Goal: Task Accomplishment & Management: Manage account settings

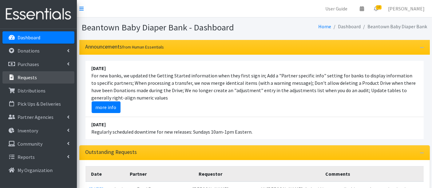
click at [21, 75] on p "Requests" at bounding box center [27, 77] width 19 height 6
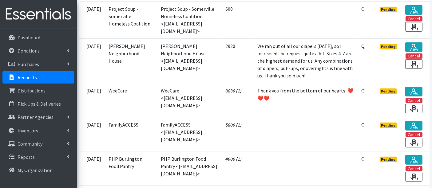
scroll to position [478, 0]
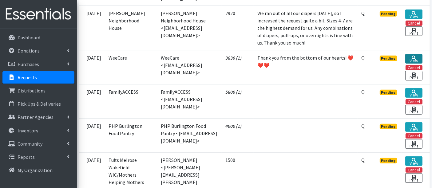
click at [416, 64] on link "View" at bounding box center [413, 59] width 17 height 10
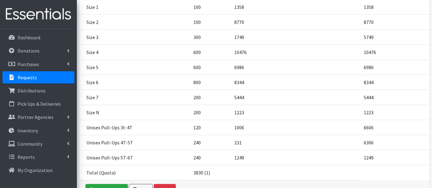
scroll to position [187, 0]
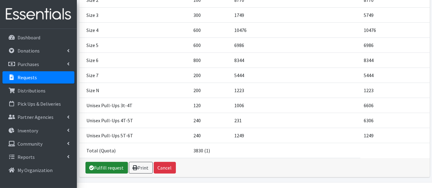
click at [107, 162] on link "Fulfill request" at bounding box center [106, 168] width 42 height 12
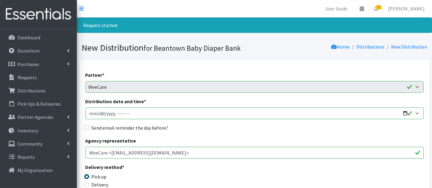
click at [100, 113] on input "Distribution date and time *" at bounding box center [254, 114] width 338 height 12
click at [117, 112] on input "Distribution date and time *" at bounding box center [254, 114] width 338 height 12
type input "2025-08-20T10:40"
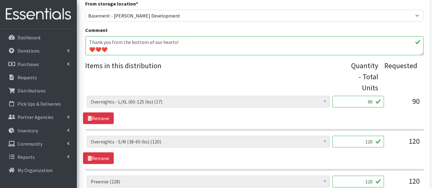
scroll to position [205, 0]
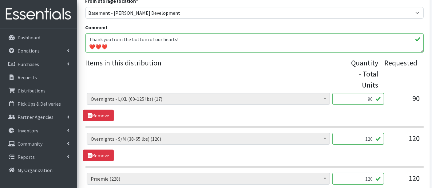
drag, startPoint x: 367, startPoint y: 100, endPoint x: 381, endPoint y: 101, distance: 14.5
click at [381, 101] on input "90" at bounding box center [358, 99] width 52 height 12
type input "34"
drag, startPoint x: 365, startPoint y: 137, endPoint x: 383, endPoint y: 137, distance: 17.5
click at [382, 138] on input "120" at bounding box center [358, 139] width 52 height 12
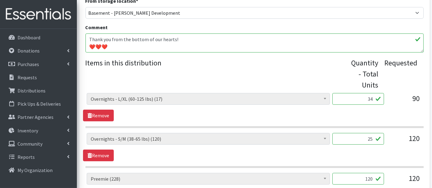
scroll to position [273, 0]
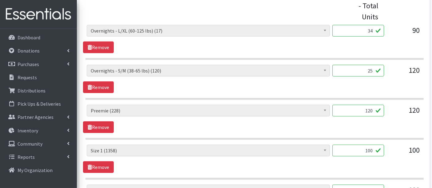
type input "25"
drag, startPoint x: 366, startPoint y: 109, endPoint x: 382, endPoint y: 109, distance: 16.6
click at [382, 109] on input "120" at bounding box center [358, 111] width 52 height 12
type input "114"
click at [355, 151] on input "100" at bounding box center [358, 151] width 52 height 12
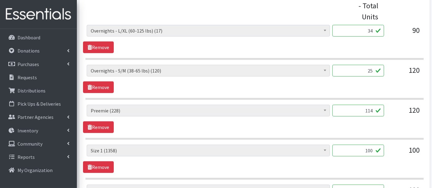
drag, startPoint x: 422, startPoint y: 148, endPoint x: 437, endPoint y: 147, distance: 14.5
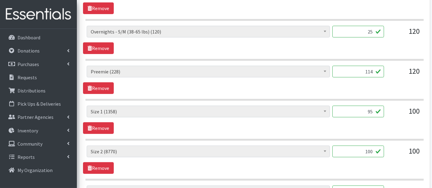
scroll to position [376, 0]
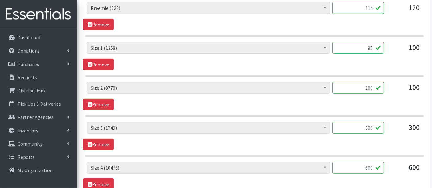
type input "95"
click at [352, 89] on input "100" at bounding box center [358, 88] width 52 height 12
drag, startPoint x: 372, startPoint y: 124, endPoint x: 367, endPoint y: 125, distance: 4.7
click at [367, 125] on input "300" at bounding box center [358, 128] width 52 height 12
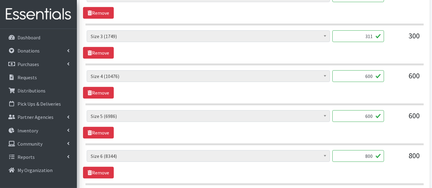
scroll to position [478, 0]
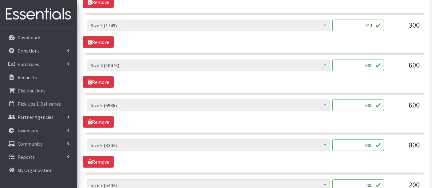
type input "311"
drag, startPoint x: 365, startPoint y: 144, endPoint x: 376, endPoint y: 144, distance: 10.5
click at [376, 144] on input "800" at bounding box center [358, 146] width 52 height 12
type input "790"
click at [291, 152] on span "Boys Pull-Ups 3T-4T (85) Boys Pull-Ups 2T-3T (62) Boys Pull-Ups 4T-5T (102) Boy…" at bounding box center [208, 148] width 243 height 17
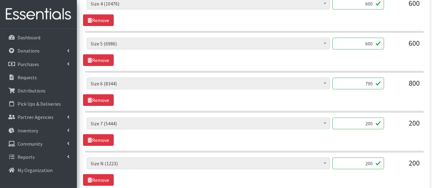
scroll to position [546, 0]
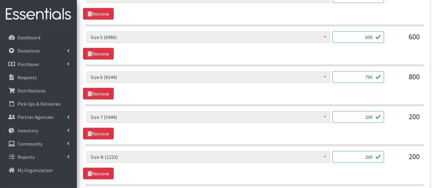
drag, startPoint x: 373, startPoint y: 154, endPoint x: 369, endPoint y: 154, distance: 4.6
click at [369, 154] on input "200" at bounding box center [358, 157] width 52 height 12
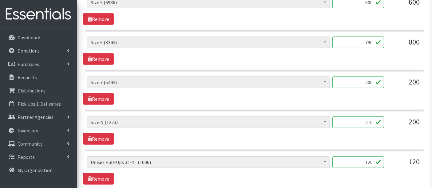
scroll to position [615, 0]
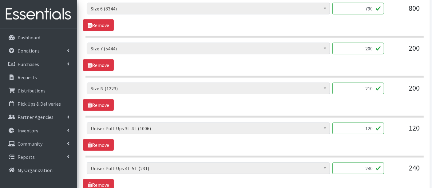
type input "210"
drag, startPoint x: 373, startPoint y: 126, endPoint x: 369, endPoint y: 126, distance: 4.3
click at [369, 126] on input "120" at bounding box center [358, 129] width 52 height 12
type input "118"
click at [369, 164] on input "240" at bounding box center [358, 169] width 52 height 12
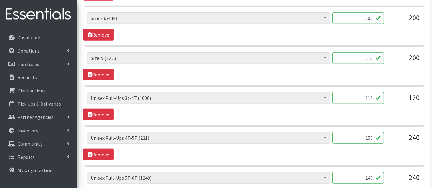
scroll to position [683, 0]
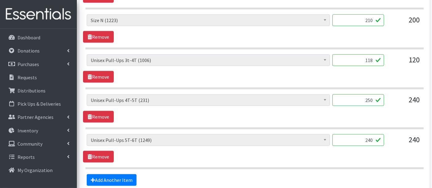
type input "250"
click at [371, 137] on input "240" at bounding box center [358, 140] width 52 height 12
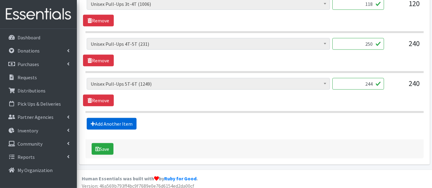
type input "244"
click at [122, 119] on link "Add Another Item" at bounding box center [112, 124] width 50 height 12
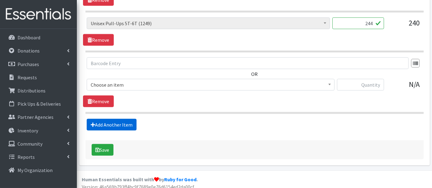
scroll to position [801, 0]
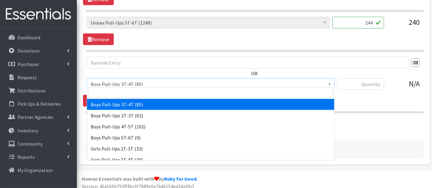
click at [116, 81] on span "Boys Pull-Ups 3T-4T (85)" at bounding box center [211, 84] width 240 height 9
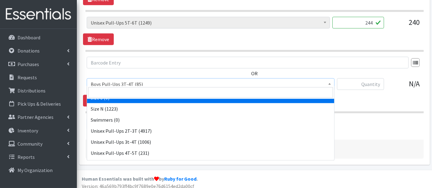
scroll to position [226, 0]
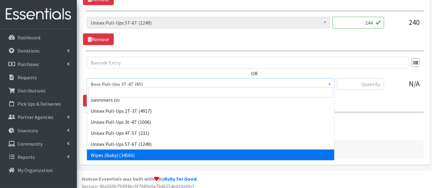
select select "14930"
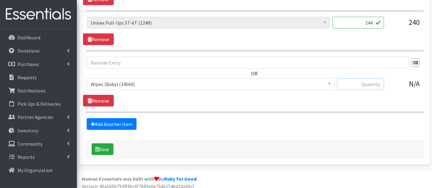
click at [365, 83] on input "text" at bounding box center [360, 84] width 47 height 12
type input "2880"
click at [107, 144] on button "Save" at bounding box center [103, 150] width 22 height 12
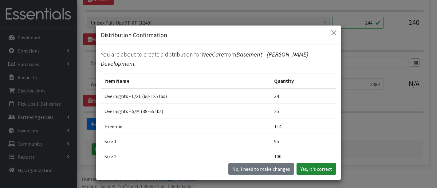
click at [317, 171] on button "Yes, it's correct" at bounding box center [317, 169] width 40 height 12
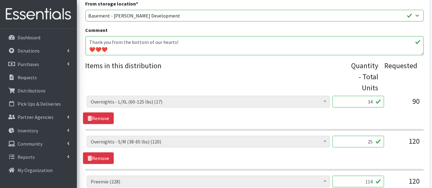
scroll to position [239, 0]
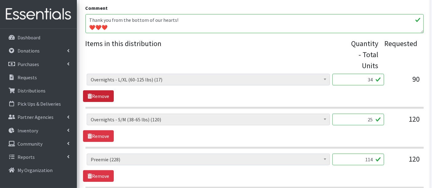
click at [107, 93] on link "Remove" at bounding box center [98, 96] width 31 height 12
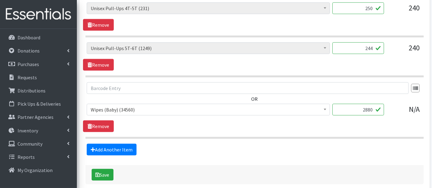
scroll to position [736, 0]
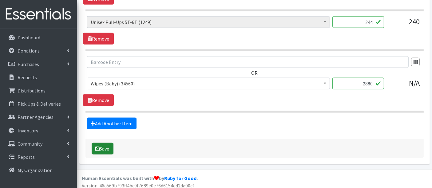
click at [98, 146] on icon "submit" at bounding box center [98, 148] width 4 height 5
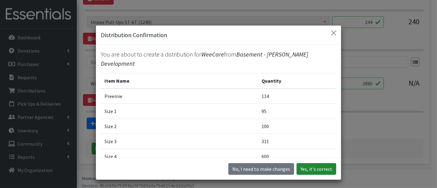
click at [308, 170] on button "Yes, it's correct" at bounding box center [317, 169] width 40 height 12
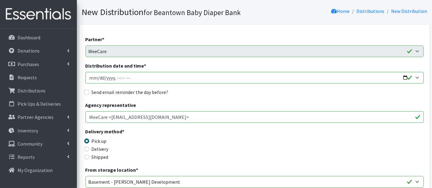
scroll to position [137, 0]
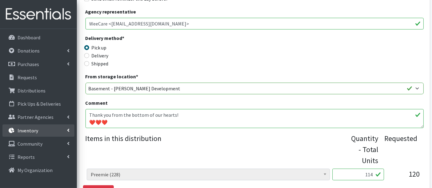
click at [60, 128] on link "Inventory" at bounding box center [38, 131] width 72 height 12
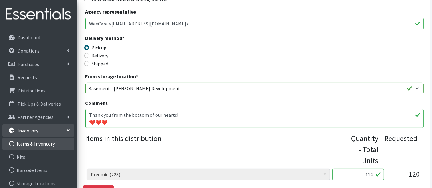
scroll to position [68, 0]
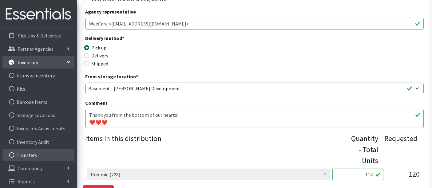
click at [31, 155] on link "Transfers" at bounding box center [38, 155] width 72 height 12
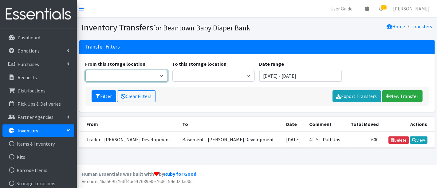
click at [112, 74] on select "Basement - [PERSON_NAME] Development Trailer - [PERSON_NAME] Development" at bounding box center [126, 76] width 82 height 12
select select "454"
click at [85, 70] on select "Basement - [PERSON_NAME] Development Trailer - [PERSON_NAME] Development" at bounding box center [126, 76] width 82 height 12
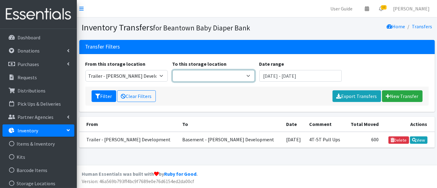
click at [200, 74] on select "Basement - Finnegan Development Trailer - Finnegan Development" at bounding box center [213, 76] width 82 height 12
select select "475"
click at [172, 70] on select "Basement - Finnegan Development Trailer - Finnegan Development" at bounding box center [213, 76] width 82 height 12
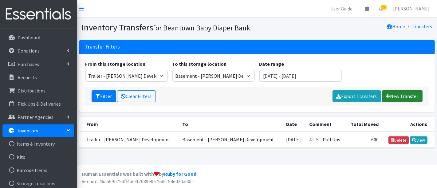
click at [410, 93] on link "New Transfer" at bounding box center [402, 96] width 41 height 12
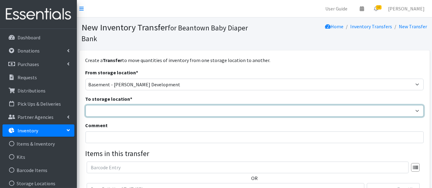
click at [120, 112] on select "Basement - [PERSON_NAME] Development Trailer - [PERSON_NAME] Development" at bounding box center [254, 111] width 338 height 12
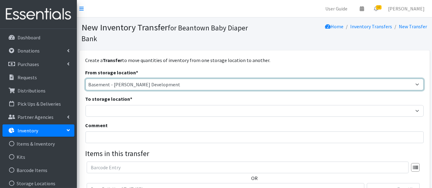
click at [118, 85] on select "Basement - [PERSON_NAME] Development Trailer - [PERSON_NAME] Development" at bounding box center [254, 85] width 338 height 12
select select "454"
click at [85, 79] on select "Basement - [PERSON_NAME] Development Trailer - [PERSON_NAME] Development" at bounding box center [254, 85] width 338 height 12
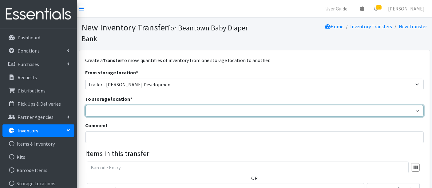
click at [120, 108] on select "Basement - Finnegan Development Trailer - Finnegan Development" at bounding box center [254, 111] width 338 height 12
select select "475"
click at [85, 105] on select "Basement - Finnegan Development Trailer - Finnegan Development" at bounding box center [254, 111] width 338 height 12
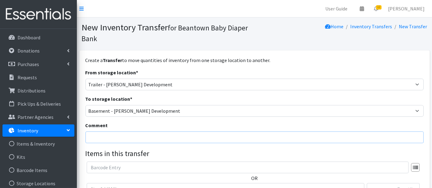
click at [120, 139] on input "Comment" at bounding box center [254, 138] width 338 height 12
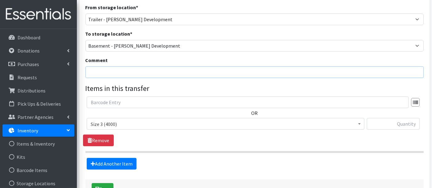
scroll to position [68, 0]
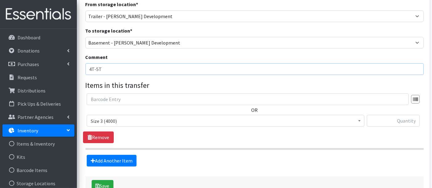
type input "4T-5T"
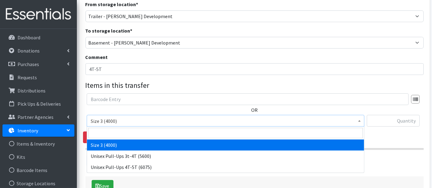
click at [156, 116] on span "Size 3 (4000)" at bounding box center [226, 121] width 278 height 12
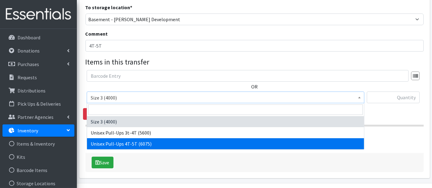
scroll to position [109, 0]
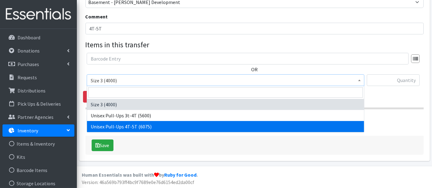
select select "15010"
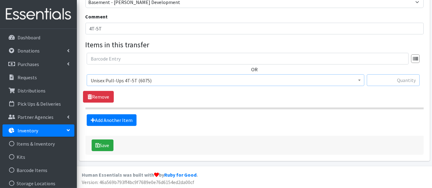
click at [391, 83] on input "text" at bounding box center [393, 80] width 53 height 12
type input "1400"
click at [105, 147] on button "Save" at bounding box center [103, 146] width 22 height 12
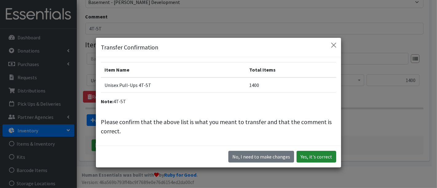
click at [317, 156] on button "Yes, it's correct" at bounding box center [317, 157] width 40 height 12
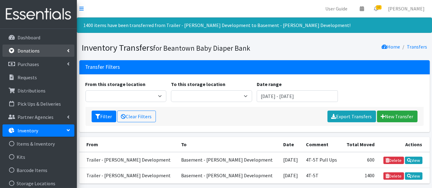
click at [13, 49] on icon at bounding box center [12, 51] width 8 height 6
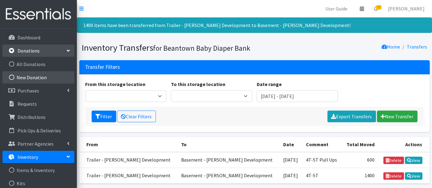
click at [25, 77] on link "New Donation" at bounding box center [38, 77] width 72 height 12
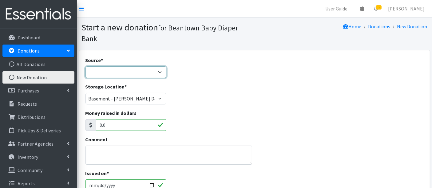
click at [117, 72] on select "Product Drive Manufacturer Donation Site Misc. Donation" at bounding box center [125, 72] width 81 height 12
select select "Donation Site"
click at [85, 66] on select "Product Drive Manufacturer Donation Site Misc. Donation" at bounding box center [125, 72] width 81 height 12
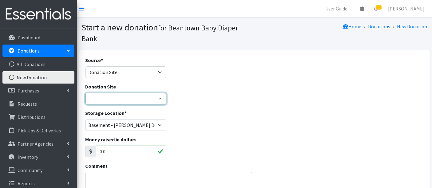
click at [105, 98] on select "Amazon Wishlist LEAP Schools Other/via partner/board member Stop & Shop" at bounding box center [125, 99] width 81 height 12
select select "1032"
click at [85, 93] on select "Amazon Wishlist LEAP Schools Other/via partner/board member Stop & Shop" at bounding box center [125, 99] width 81 height 12
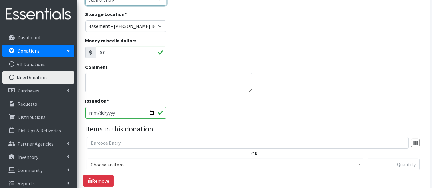
scroll to position [137, 0]
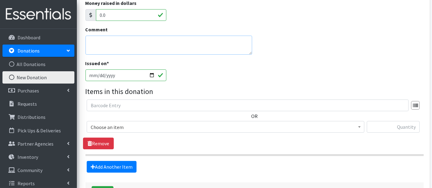
click at [93, 36] on textarea "Comment" at bounding box center [168, 45] width 167 height 19
type textarea "Overnights"
click at [99, 76] on input "[DATE]" at bounding box center [125, 75] width 81 height 12
type input "[DATE]"
click at [131, 124] on span "Choose an item" at bounding box center [226, 127] width 270 height 9
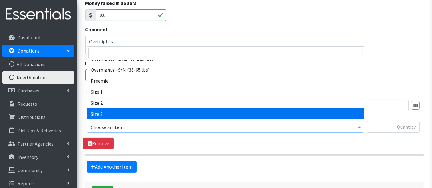
scroll to position [70, 0]
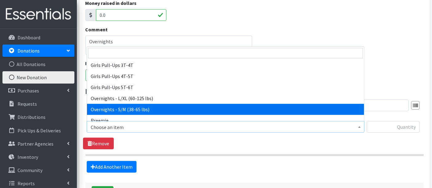
select select "14941"
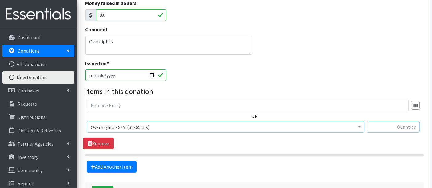
click at [395, 124] on input "text" at bounding box center [393, 127] width 53 height 12
type input "100"
click at [106, 166] on link "Add Another Item" at bounding box center [112, 167] width 50 height 12
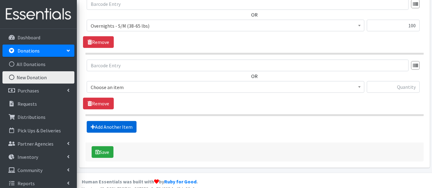
scroll to position [244, 0]
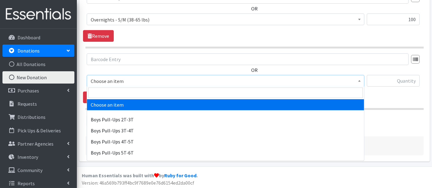
click at [129, 79] on span "Choose an item" at bounding box center [226, 81] width 270 height 9
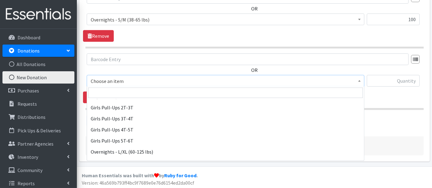
scroll to position [102, 0]
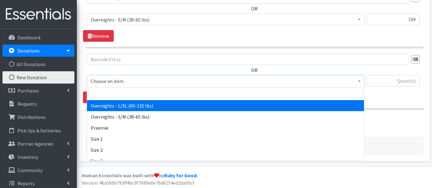
select select "14942"
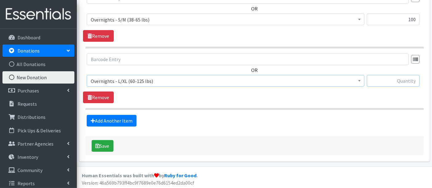
click at [383, 76] on input "text" at bounding box center [393, 81] width 53 height 12
type input "200"
click at [102, 145] on button "Save" at bounding box center [103, 146] width 22 height 12
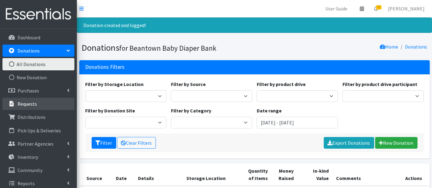
click at [35, 107] on p "Requests" at bounding box center [27, 104] width 19 height 6
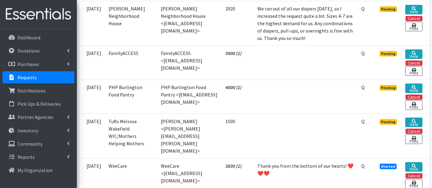
scroll to position [546, 0]
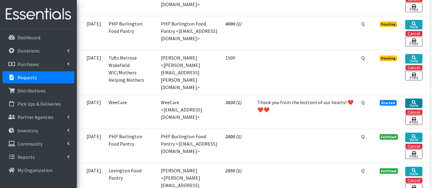
click at [415, 108] on link "View" at bounding box center [413, 104] width 17 height 10
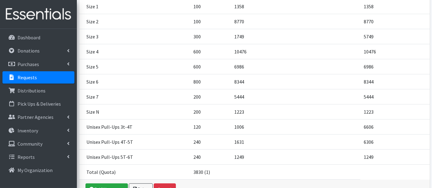
scroll to position [187, 0]
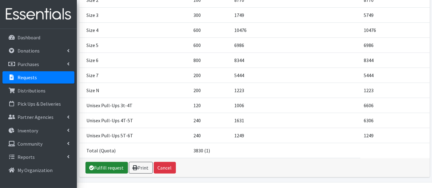
click at [108, 162] on link "Fulfill request" at bounding box center [106, 168] width 42 height 12
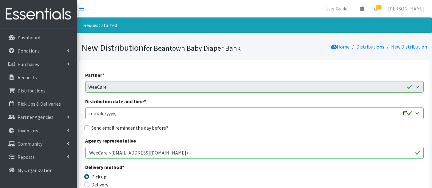
click at [99, 113] on input "Distribution date and time *" at bounding box center [254, 114] width 338 height 12
click at [115, 112] on input "Distribution date and time *" at bounding box center [254, 114] width 338 height 12
type input "2025-08-20T10:40"
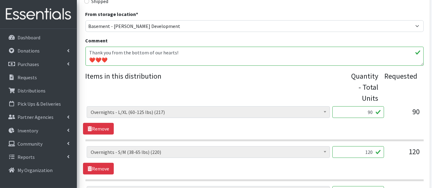
scroll to position [205, 0]
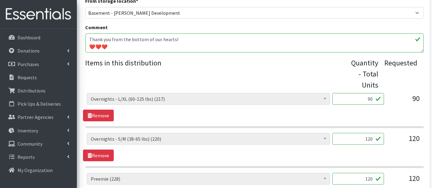
drag, startPoint x: 368, startPoint y: 100, endPoint x: 372, endPoint y: 99, distance: 4.3
click at [372, 99] on input "90" at bounding box center [358, 99] width 52 height 12
type input "34"
drag, startPoint x: 363, startPoint y: 138, endPoint x: 374, endPoint y: 138, distance: 11.7
click at [374, 138] on input "120" at bounding box center [358, 139] width 52 height 12
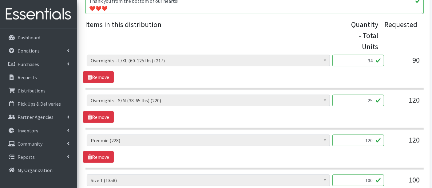
scroll to position [307, 0]
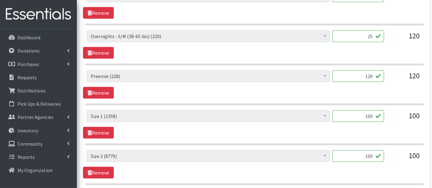
type input "25"
drag, startPoint x: 372, startPoint y: 75, endPoint x: 369, endPoint y: 75, distance: 3.4
click at [369, 75] on input "120" at bounding box center [358, 76] width 52 height 12
type input "114"
drag, startPoint x: 356, startPoint y: 114, endPoint x: 392, endPoint y: 113, distance: 36.3
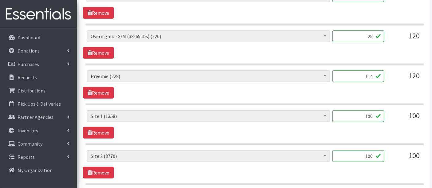
click at [390, 114] on div "Boys Pull-Ups 3T-4T (85) Boys Pull-Ups 2T-3T (62) Boys Pull-Ups 4T-5T (102) Boy…" at bounding box center [254, 118] width 335 height 17
type input "95"
click at [268, 124] on span "Boys Pull-Ups 3T-4T (85) Boys Pull-Ups 2T-3T (62) Boys Pull-Ups 4T-5T (102) Boy…" at bounding box center [208, 118] width 243 height 17
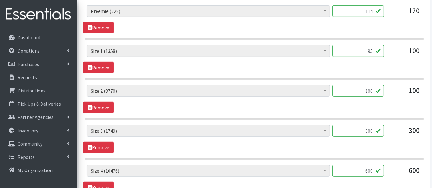
scroll to position [410, 0]
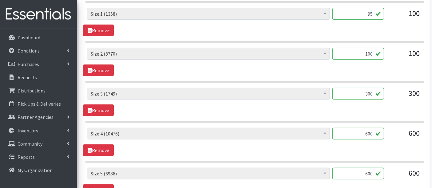
drag, startPoint x: 372, startPoint y: 90, endPoint x: 368, endPoint y: 91, distance: 3.4
click at [368, 91] on input "300" at bounding box center [358, 94] width 52 height 12
type input "311"
click at [362, 129] on input "600" at bounding box center [358, 134] width 52 height 12
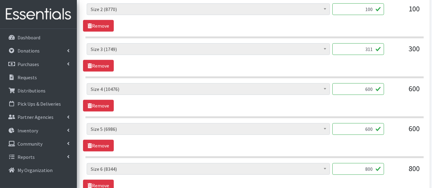
scroll to position [478, 0]
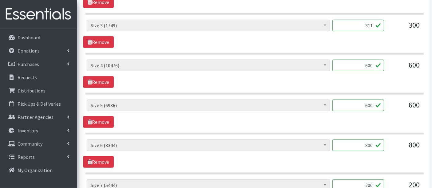
click at [356, 104] on input "600" at bounding box center [358, 106] width 52 height 12
drag, startPoint x: 365, startPoint y: 144, endPoint x: 377, endPoint y: 144, distance: 11.7
click at [377, 144] on input "800" at bounding box center [358, 146] width 52 height 12
type input "790"
click at [273, 154] on div "Boys Pull-Ups 3T-4T (85) Boys Pull-Ups 2T-3T (62) Boys Pull-Ups 4T-5T (102) Boy…" at bounding box center [254, 154] width 343 height 28
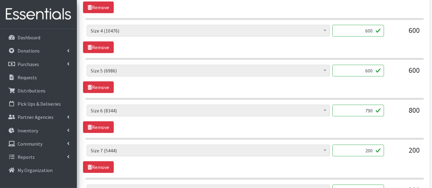
scroll to position [581, 0]
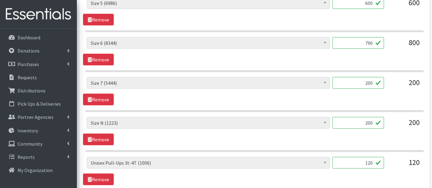
click at [368, 120] on input "200" at bounding box center [358, 123] width 52 height 12
type input "210"
click at [326, 134] on div "Boys Pull-Ups 3T-4T (85) Boys Pull-Ups 2T-3T (62) Boys Pull-Ups 4T-5T (102) Boy…" at bounding box center [254, 131] width 343 height 28
drag, startPoint x: 373, startPoint y: 157, endPoint x: 368, endPoint y: 157, distance: 4.6
click at [368, 157] on input "120" at bounding box center [358, 163] width 52 height 12
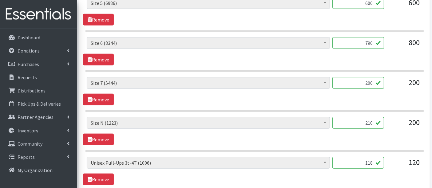
type input "118"
click at [227, 125] on span "Size N (1223)" at bounding box center [208, 123] width 243 height 12
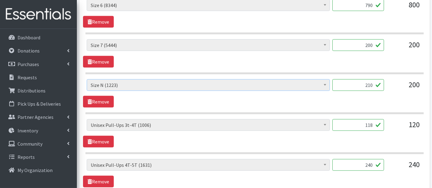
scroll to position [683, 0]
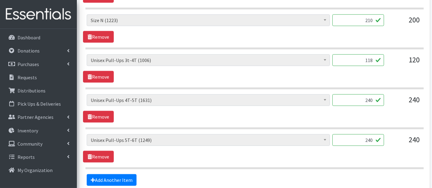
click at [369, 97] on input "240" at bounding box center [358, 100] width 52 height 12
type input "250"
click at [371, 137] on input "240" at bounding box center [358, 140] width 52 height 12
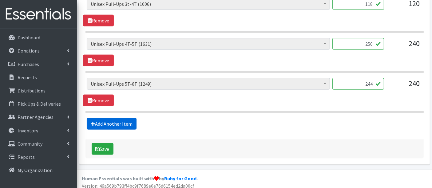
type input "244"
click at [113, 119] on link "Add Another Item" at bounding box center [112, 124] width 50 height 12
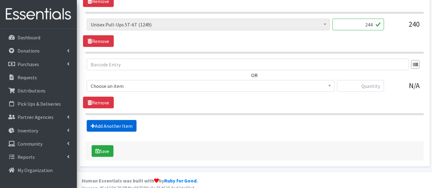
scroll to position [801, 0]
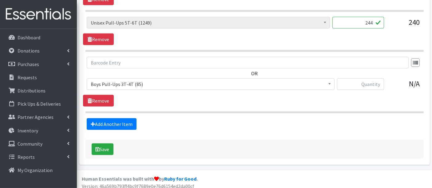
click at [119, 82] on span "Boys Pull-Ups 3T-4T (85)" at bounding box center [211, 84] width 240 height 9
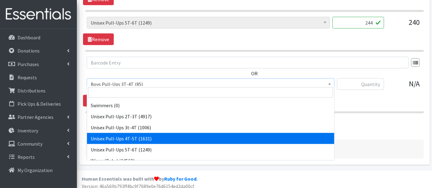
scroll to position [226, 0]
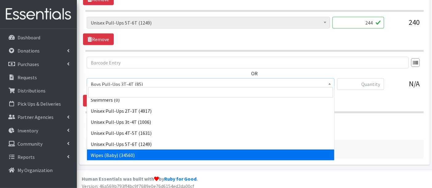
select select "14930"
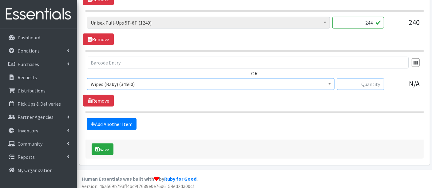
click at [358, 81] on input "text" at bounding box center [360, 84] width 47 height 12
click at [375, 78] on input "text" at bounding box center [360, 84] width 47 height 12
type input "2440"
click at [100, 144] on button "Save" at bounding box center [103, 150] width 22 height 12
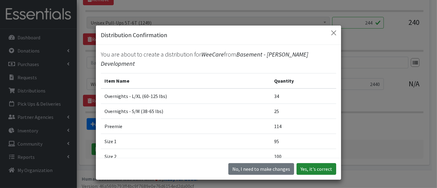
click at [320, 168] on button "Yes, it's correct" at bounding box center [317, 169] width 40 height 12
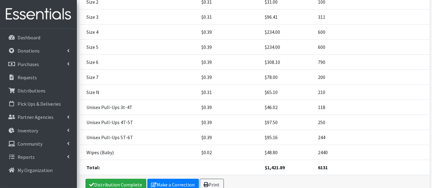
scroll to position [234, 0]
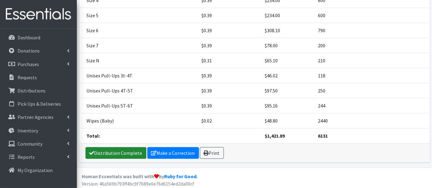
click at [111, 151] on link "Distribution Complete" at bounding box center [115, 153] width 61 height 12
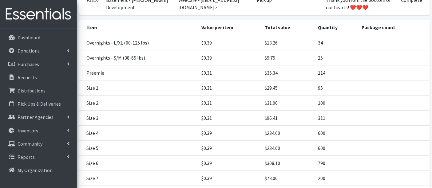
scroll to position [102, 0]
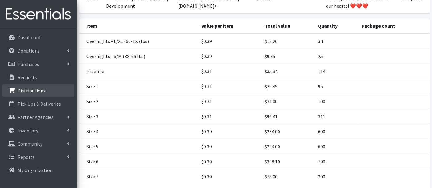
click at [29, 89] on p "Distributions" at bounding box center [32, 91] width 28 height 6
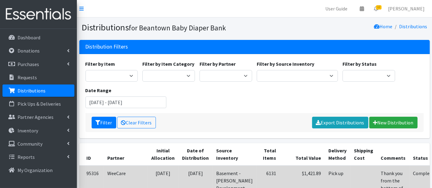
click at [160, 175] on td "[DATE]" at bounding box center [163, 188] width 31 height 45
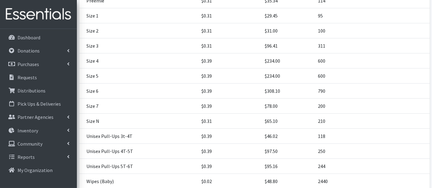
scroll to position [213, 0]
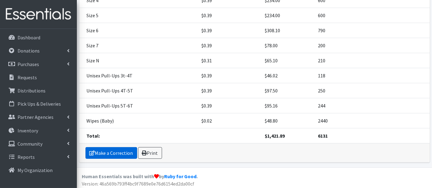
click at [104, 149] on link "Make a Correction" at bounding box center [111, 153] width 52 height 12
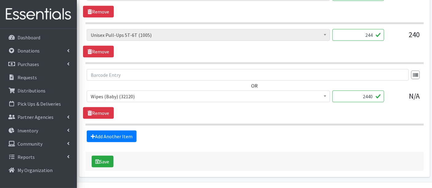
scroll to position [808, 0]
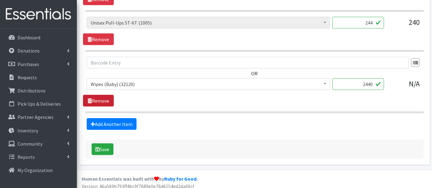
click at [107, 95] on link "Remove" at bounding box center [98, 101] width 31 height 12
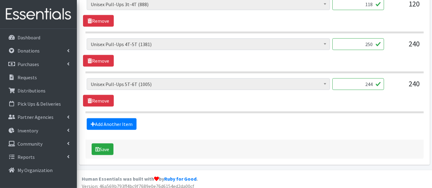
scroll to position [712, 0]
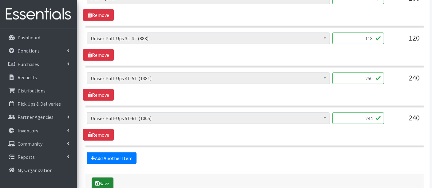
click at [105, 182] on button "Save" at bounding box center [103, 184] width 22 height 12
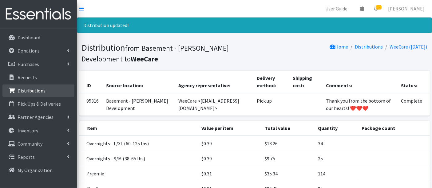
click at [31, 90] on p "Distributions" at bounding box center [32, 91] width 28 height 6
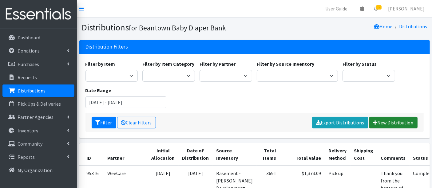
click at [390, 120] on link "New Distribution" at bounding box center [393, 123] width 48 height 12
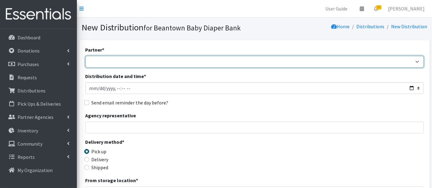
click at [125, 64] on select "ArlingtonEATS Beantown Baby Diaper Depot FamilyACCESS Hanscom Family Services L…" at bounding box center [254, 62] width 338 height 12
click at [125, 61] on select "ArlingtonEATS Beantown Baby Diaper Depot FamilyACCESS Hanscom Family Services L…" at bounding box center [254, 62] width 338 height 12
click at [138, 59] on select "ArlingtonEATS Beantown Baby Diaper Depot FamilyACCESS Hanscom Family Services L…" at bounding box center [254, 62] width 338 height 12
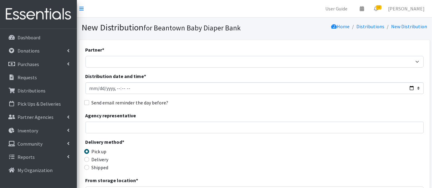
click at [138, 51] on div "Partner * ArlingtonEATS Beantown Baby Diaper Depot FamilyACCESS Hanscom Family …" at bounding box center [254, 57] width 338 height 22
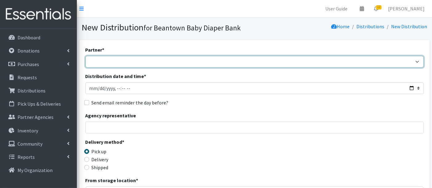
click at [166, 61] on select "ArlingtonEATS Beantown Baby Diaper Depot FamilyACCESS Hanscom Family Services L…" at bounding box center [254, 62] width 338 height 12
select select "5986"
click at [85, 56] on select "ArlingtonEATS Beantown Baby Diaper Depot FamilyACCESS Hanscom Family Services L…" at bounding box center [254, 62] width 338 height 12
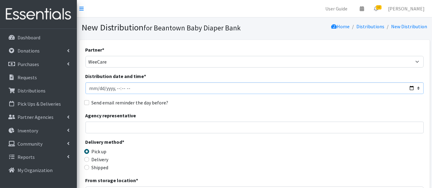
click at [98, 87] on input "Distribution date and time *" at bounding box center [254, 88] width 338 height 12
click at [116, 88] on input "Distribution date and time *" at bounding box center [254, 88] width 338 height 12
type input "2025-08-20T10:40"
click at [199, 108] on div "Partner * ArlingtonEATS Beantown Baby Diaper Depot FamilyACCESS Hanscom Family …" at bounding box center [254, 186] width 338 height 280
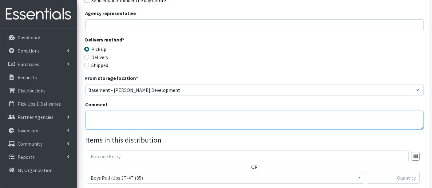
click at [126, 118] on textarea "Comment" at bounding box center [254, 120] width 338 height 19
type textarea "Q"
type textarea "Wipes"
click at [148, 177] on span "Boys Pull-Ups 3T-4T (85)" at bounding box center [226, 178] width 270 height 9
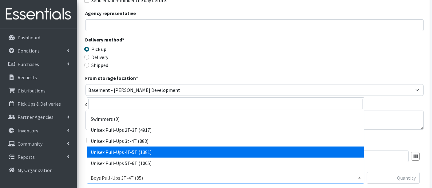
scroll to position [226, 0]
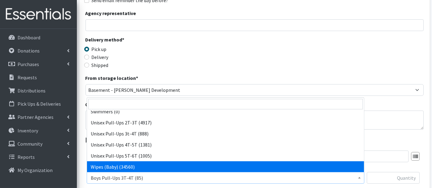
select select "14930"
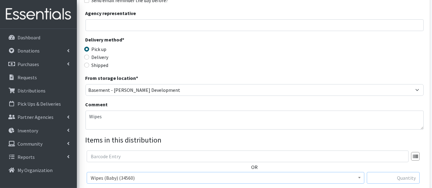
click at [383, 176] on input "text" at bounding box center [393, 178] width 53 height 12
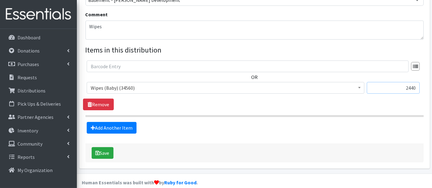
scroll to position [200, 0]
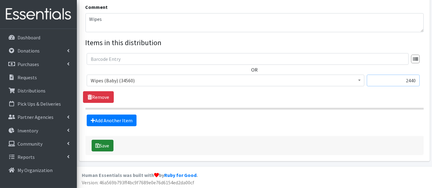
type input "2440"
click at [101, 146] on button "Save" at bounding box center [103, 146] width 22 height 12
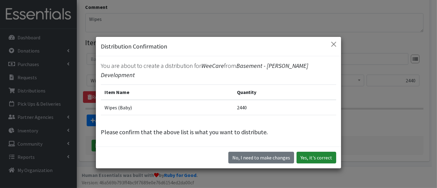
click at [313, 154] on button "Yes, it's correct" at bounding box center [317, 158] width 40 height 12
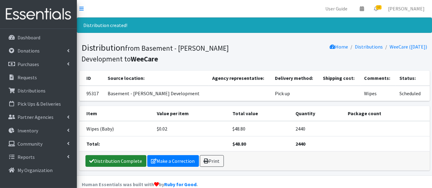
click at [124, 164] on link "Distribution Complete" at bounding box center [115, 161] width 61 height 12
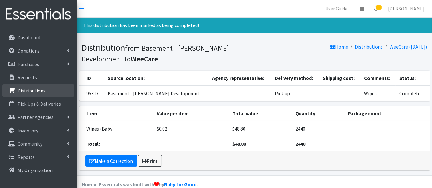
click at [24, 88] on p "Distributions" at bounding box center [32, 91] width 28 height 6
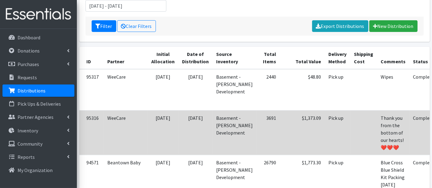
scroll to position [137, 0]
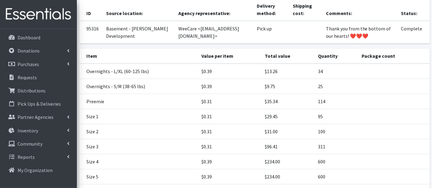
scroll to position [171, 0]
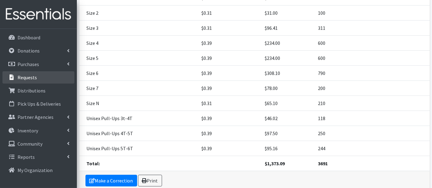
drag, startPoint x: 15, startPoint y: 79, endPoint x: 19, endPoint y: 78, distance: 4.3
click at [15, 79] on icon at bounding box center [12, 78] width 8 height 6
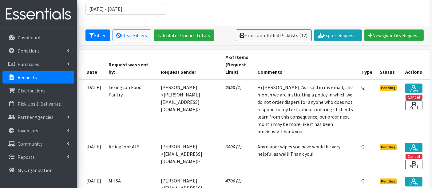
scroll to position [34, 0]
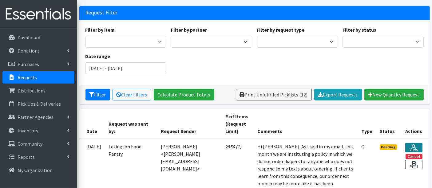
click at [417, 148] on link "View" at bounding box center [413, 148] width 17 height 10
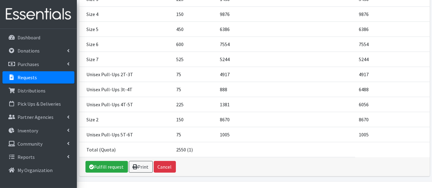
scroll to position [157, 0]
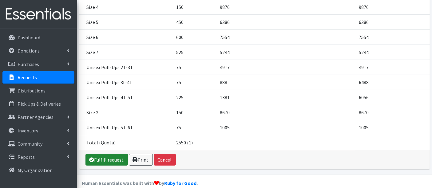
click at [106, 154] on link "Fulfill request" at bounding box center [106, 160] width 42 height 12
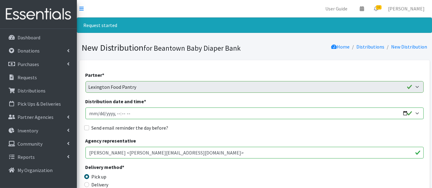
click at [99, 112] on input "Distribution date and time *" at bounding box center [254, 114] width 338 height 12
type input "[DATE]T11:00"
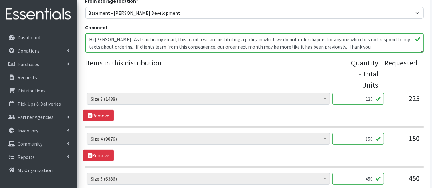
scroll to position [273, 0]
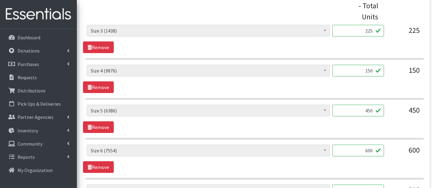
drag, startPoint x: 373, startPoint y: 30, endPoint x: 369, endPoint y: 30, distance: 4.0
click at [369, 30] on input "225" at bounding box center [358, 31] width 52 height 12
type input "250"
drag, startPoint x: 357, startPoint y: 69, endPoint x: 380, endPoint y: 68, distance: 22.8
click at [380, 68] on input "150" at bounding box center [358, 71] width 52 height 12
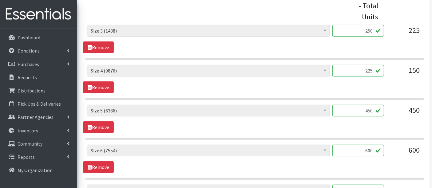
type input "225"
drag, startPoint x: 369, startPoint y: 109, endPoint x: 390, endPoint y: 109, distance: 20.3
click at [390, 109] on div "Boys Pull-Ups 3T-4T (85) Boys Pull-Ups 2T-3T (62) Boys Pull-Ups 4T-5T (102) Boy…" at bounding box center [254, 113] width 335 height 17
type input "448"
drag, startPoint x: 375, startPoint y: 149, endPoint x: 382, endPoint y: 149, distance: 6.5
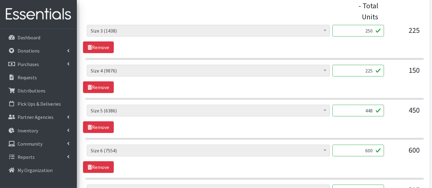
click at [382, 149] on input "600" at bounding box center [358, 151] width 52 height 12
type input "597"
click at [286, 170] on div "Boys Pull-Ups 3T-4T (85) Boys Pull-Ups 2T-3T (62) Boys Pull-Ups 4T-5T (102) Boy…" at bounding box center [254, 159] width 343 height 28
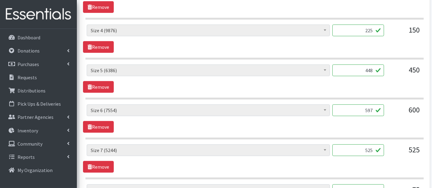
scroll to position [376, 0]
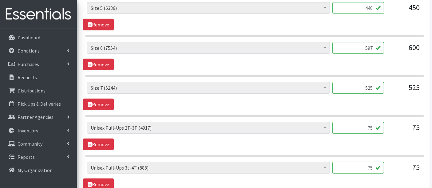
drag, startPoint x: 363, startPoint y: 87, endPoint x: 387, endPoint y: 87, distance: 24.0
click at [387, 87] on div "Boys Pull-Ups 3T-4T (85) Boys Pull-Ups 2T-3T (62) Boys Pull-Ups 4T-5T (102) Boy…" at bounding box center [254, 90] width 335 height 17
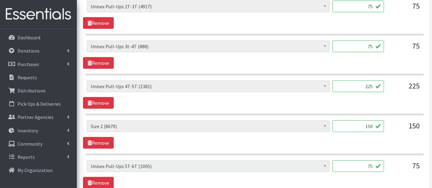
scroll to position [512, 0]
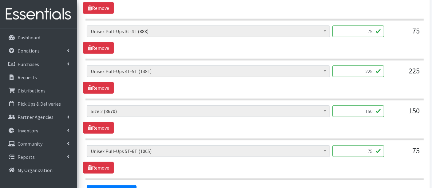
type input "523"
drag, startPoint x: 368, startPoint y: 109, endPoint x: 372, endPoint y: 109, distance: 4.3
click at [372, 109] on input "150" at bounding box center [358, 111] width 52 height 12
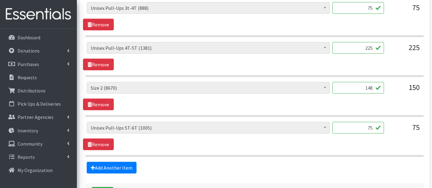
scroll to position [546, 0]
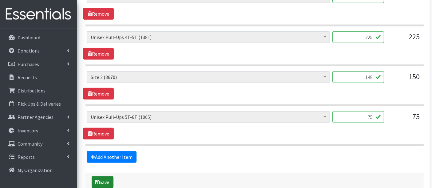
type input "148"
click at [103, 178] on button "Save" at bounding box center [103, 182] width 22 height 12
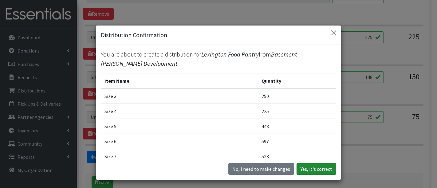
click at [311, 168] on button "Yes, it's correct" at bounding box center [317, 169] width 40 height 12
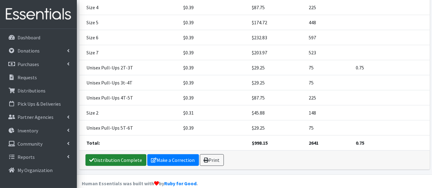
click at [118, 154] on link "Distribution Complete" at bounding box center [115, 160] width 61 height 12
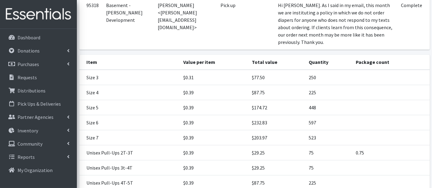
scroll to position [10, 0]
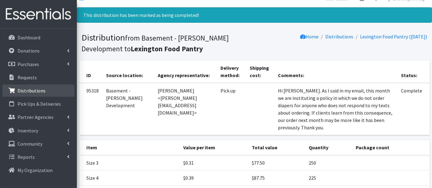
click at [35, 88] on p "Distributions" at bounding box center [32, 91] width 28 height 6
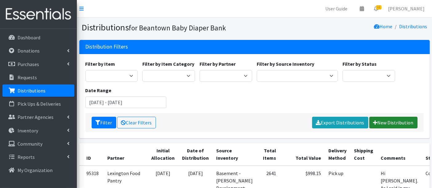
click at [394, 121] on link "New Distribution" at bounding box center [393, 123] width 48 height 12
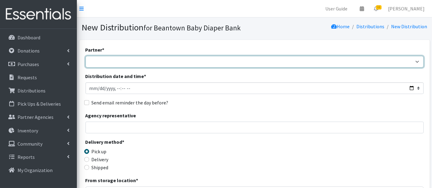
click at [112, 56] on select "ArlingtonEATS Beantown Baby Diaper Depot FamilyACCESS Hanscom Family Services L…" at bounding box center [254, 62] width 338 height 12
select select "5985"
click at [85, 56] on select "ArlingtonEATS Beantown Baby Diaper Depot FamilyACCESS Hanscom Family Services L…" at bounding box center [254, 62] width 338 height 12
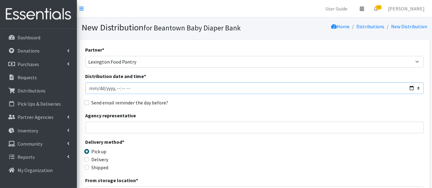
click at [98, 88] on input "Distribution date and time *" at bounding box center [254, 88] width 338 height 12
type input "2025-08-20T11:00"
click at [196, 141] on div "Delivery method * Pick up Delivery Shipped Shipping cost" at bounding box center [254, 157] width 338 height 38
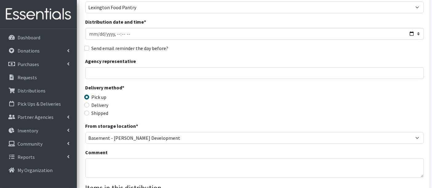
scroll to position [137, 0]
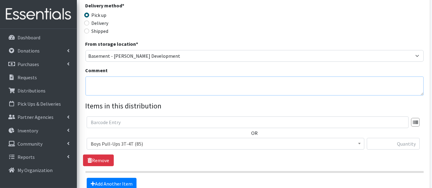
click at [118, 83] on textarea "Comment" at bounding box center [254, 86] width 338 height 19
type textarea "Wipes"
click at [139, 146] on span "Boys Pull-Ups 3T-4T (85)" at bounding box center [226, 144] width 270 height 9
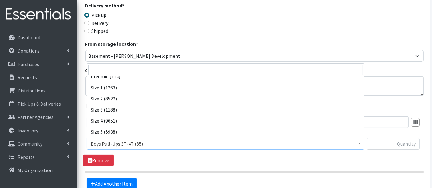
scroll to position [226, 0]
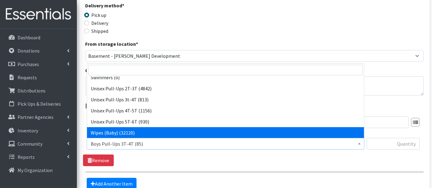
select select "14930"
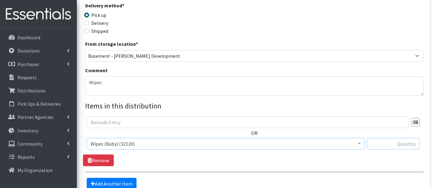
click at [394, 145] on input "text" at bounding box center [393, 144] width 53 height 12
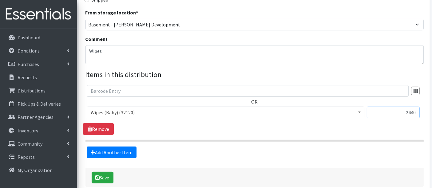
scroll to position [200, 0]
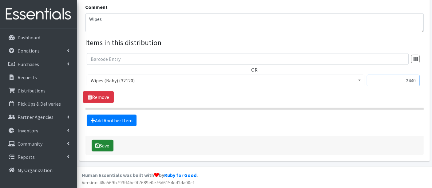
type input "2440"
click at [102, 143] on button "Save" at bounding box center [103, 146] width 22 height 12
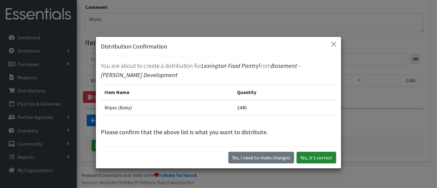
click at [315, 159] on button "Yes, it's correct" at bounding box center [317, 158] width 40 height 12
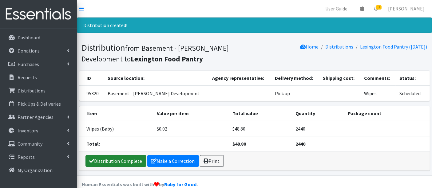
click at [114, 161] on link "Distribution Complete" at bounding box center [115, 161] width 61 height 12
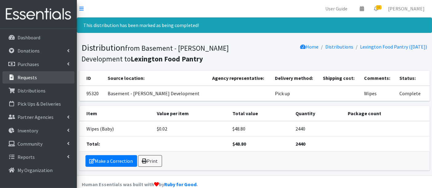
click at [24, 77] on p "Requests" at bounding box center [27, 77] width 19 height 6
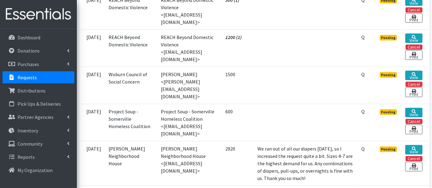
scroll to position [307, 0]
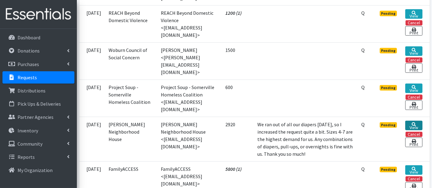
click at [415, 121] on link "View" at bounding box center [413, 126] width 17 height 10
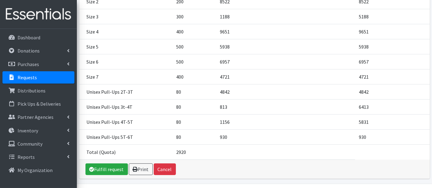
scroll to position [194, 0]
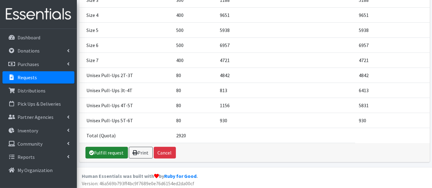
click at [112, 151] on link "Fulfill request" at bounding box center [106, 153] width 42 height 12
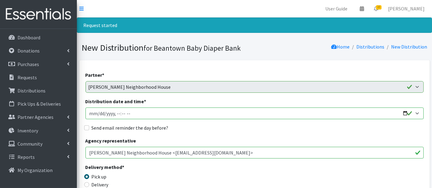
click at [97, 115] on input "Distribution date and time *" at bounding box center [254, 114] width 338 height 12
click at [122, 113] on input "Distribution date and time *" at bounding box center [254, 114] width 338 height 12
type input "[DATE]T11:20"
click at [187, 130] on div "Send email reminder the day before?" at bounding box center [254, 127] width 338 height 7
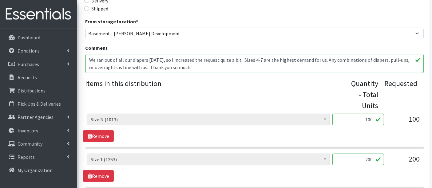
scroll to position [205, 0]
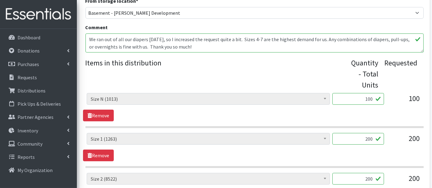
drag, startPoint x: 376, startPoint y: 100, endPoint x: 384, endPoint y: 100, distance: 8.0
click at [384, 100] on div "Boys Pull-Ups 3T-4T (85) Boys Pull-Ups 2T-3T (62) Boys Pull-Ups 4T-5T (102) Boy…" at bounding box center [254, 101] width 335 height 17
type input "96"
click at [341, 121] on section "Boys Pull-Ups 3T-4T (85) Boys Pull-Ups 2T-3T (62) Boys Pull-Ups 4T-5T (102) Boy…" at bounding box center [254, 110] width 338 height 35
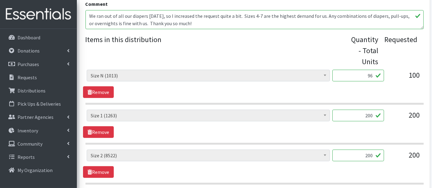
scroll to position [239, 0]
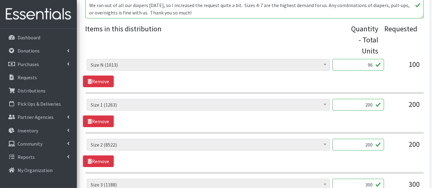
drag, startPoint x: 362, startPoint y: 104, endPoint x: 379, endPoint y: 103, distance: 16.3
click at [379, 103] on input "200" at bounding box center [358, 105] width 52 height 12
type input "192"
click at [371, 143] on input "200" at bounding box center [358, 145] width 52 height 12
type input "203"
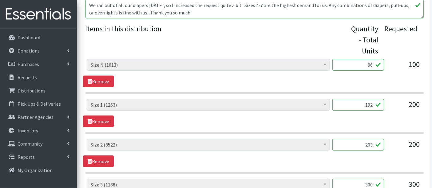
click at [305, 159] on div "Boys Pull-Ups 3T-4T (85) Boys Pull-Ups 2T-3T (62) Boys Pull-Ups 4T-5T (102) Boy…" at bounding box center [254, 153] width 343 height 28
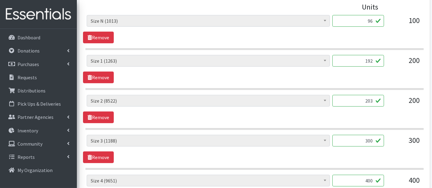
scroll to position [307, 0]
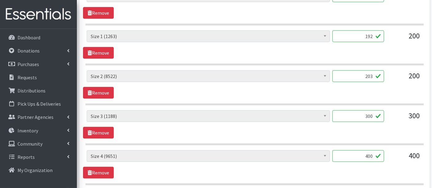
drag, startPoint x: 374, startPoint y: 114, endPoint x: 371, endPoint y: 114, distance: 3.7
click at [371, 114] on input "300" at bounding box center [358, 116] width 52 height 12
type input "301"
click at [321, 129] on div "Boys Pull-Ups 3T-4T (85) Boys Pull-Ups 2T-3T (62) Boys Pull-Ups 4T-5T (102) Boy…" at bounding box center [254, 124] width 343 height 28
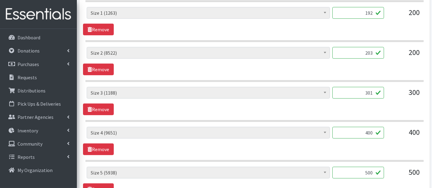
scroll to position [342, 0]
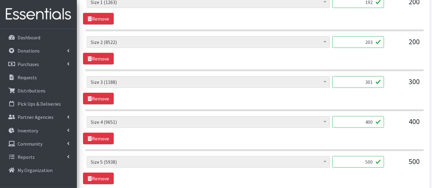
click at [371, 121] on input "400" at bounding box center [358, 122] width 52 height 12
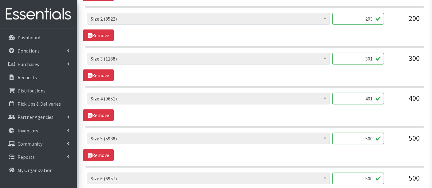
scroll to position [376, 0]
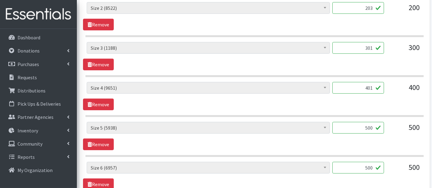
type input "401"
click at [371, 124] on input "500" at bounding box center [358, 128] width 52 height 12
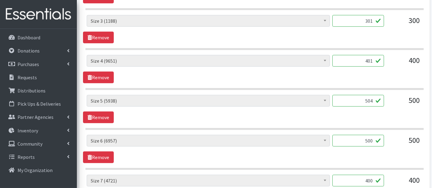
scroll to position [444, 0]
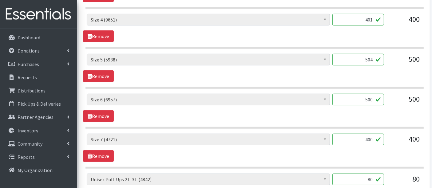
type input "504"
drag, startPoint x: 363, startPoint y: 100, endPoint x: 380, endPoint y: 97, distance: 17.1
click at [380, 97] on input "500" at bounding box center [358, 100] width 52 height 12
type input "492"
drag, startPoint x: 363, startPoint y: 141, endPoint x: 403, endPoint y: 139, distance: 40.0
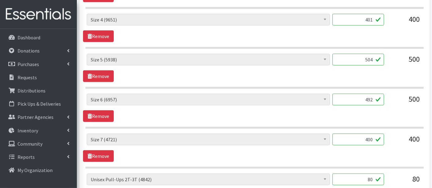
click at [403, 139] on div "Boys Pull-Ups 3T-4T (85) Boys Pull-Ups 2T-3T (62) Boys Pull-Ups 4T-5T (102) Boy…" at bounding box center [254, 142] width 335 height 17
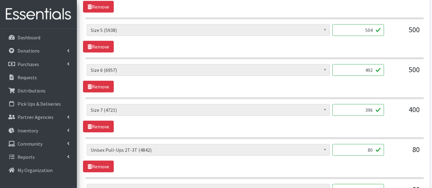
scroll to position [512, 0]
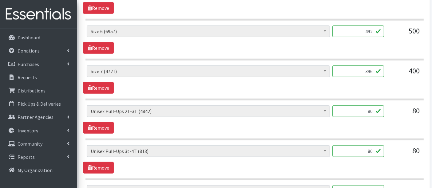
type input "396"
drag, startPoint x: 366, startPoint y: 108, endPoint x: 379, endPoint y: 108, distance: 12.3
click at [379, 108] on input "80" at bounding box center [358, 111] width 52 height 12
type input "75"
click at [371, 145] on input "80" at bounding box center [358, 151] width 52 height 12
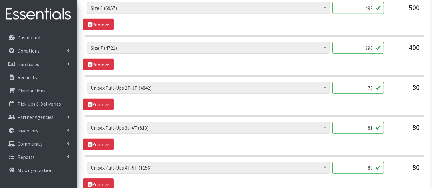
scroll to position [546, 0]
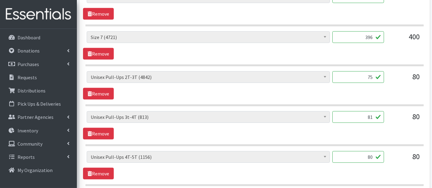
type input "81"
click at [381, 154] on input "80" at bounding box center [358, 157] width 52 height 12
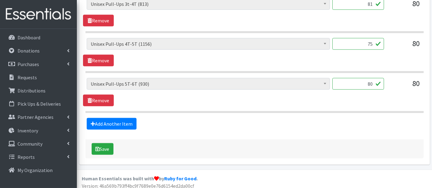
scroll to position [660, 0]
type input "75"
click at [106, 143] on button "Save" at bounding box center [103, 149] width 22 height 12
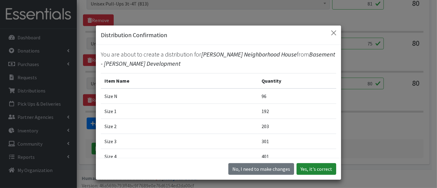
click at [316, 169] on button "Yes, it's correct" at bounding box center [317, 169] width 40 height 12
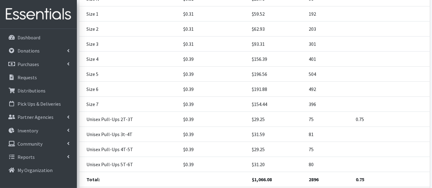
scroll to position [205, 0]
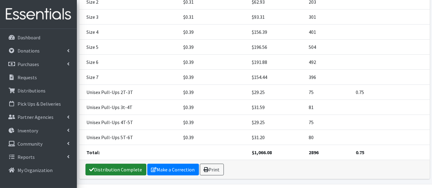
click at [117, 166] on link "Distribution Complete" at bounding box center [115, 170] width 61 height 12
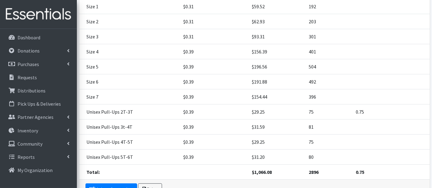
scroll to position [218, 0]
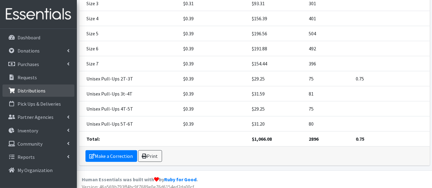
click at [31, 89] on p "Distributions" at bounding box center [32, 91] width 28 height 6
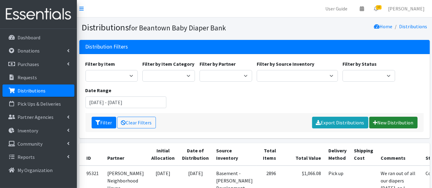
click at [391, 123] on link "New Distribution" at bounding box center [393, 123] width 48 height 12
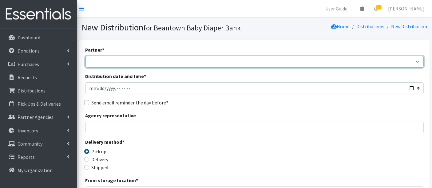
click at [116, 63] on select "ArlingtonEATS Beantown Baby Diaper Depot FamilyACCESS Hanscom Family Services L…" at bounding box center [254, 62] width 338 height 12
select select "6889"
click at [85, 56] on select "ArlingtonEATS Beantown Baby Diaper Depot FamilyACCESS Hanscom Family Services L…" at bounding box center [254, 62] width 338 height 12
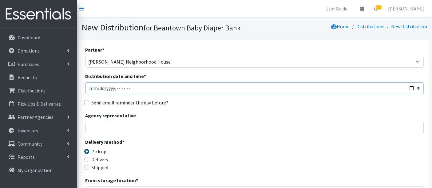
click at [99, 85] on input "Distribution date and time *" at bounding box center [254, 88] width 338 height 12
type input "2025-08-20T11:20"
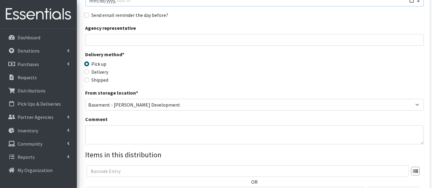
scroll to position [137, 0]
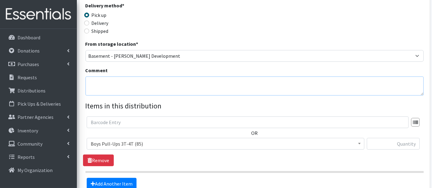
click at [100, 84] on textarea "Comment" at bounding box center [254, 86] width 338 height 19
type textarea "Wipes"
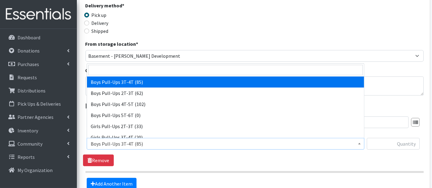
click at [154, 143] on span "Boys Pull-Ups 3T-4T (85)" at bounding box center [226, 144] width 270 height 9
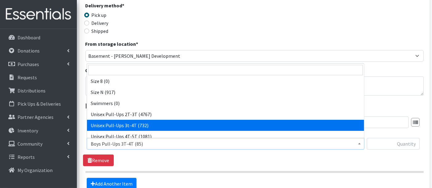
scroll to position [226, 0]
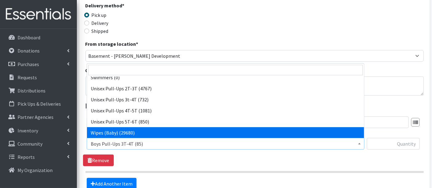
select select "14930"
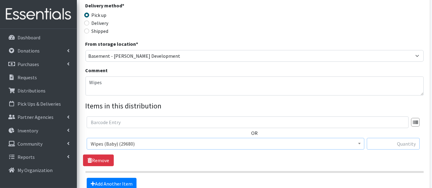
click at [388, 142] on input "text" at bounding box center [393, 144] width 53 height 12
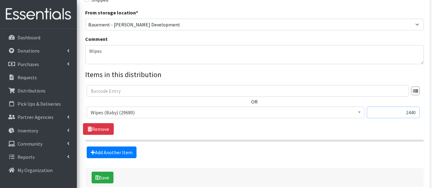
scroll to position [200, 0]
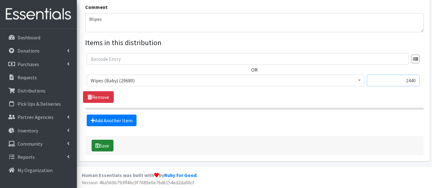
type input "2440"
click at [95, 148] on button "Save" at bounding box center [103, 146] width 22 height 12
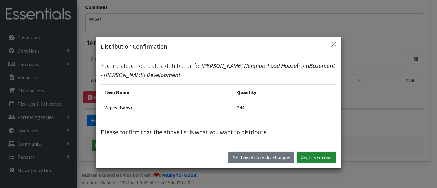
click at [319, 158] on button "Yes, it's correct" at bounding box center [317, 158] width 40 height 12
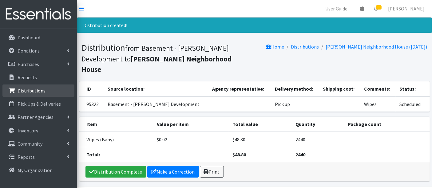
click at [27, 93] on p "Distributions" at bounding box center [32, 91] width 28 height 6
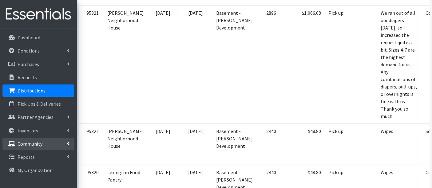
scroll to position [205, 0]
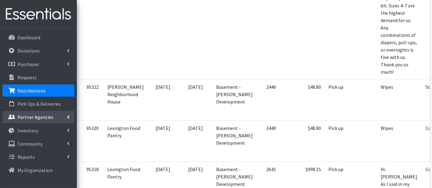
click at [25, 116] on p "Partner Agencies" at bounding box center [36, 117] width 36 height 6
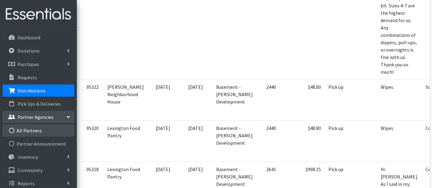
click at [24, 130] on link "All Partners" at bounding box center [38, 131] width 72 height 12
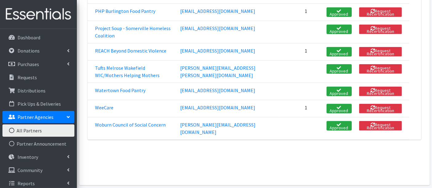
scroll to position [273, 0]
click at [121, 122] on link "Woburn Council of Social Concern" at bounding box center [130, 125] width 71 height 6
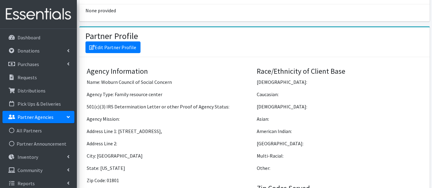
scroll to position [342, 0]
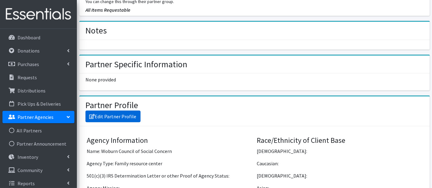
click at [119, 115] on link "Edit Partner Profile" at bounding box center [112, 117] width 55 height 12
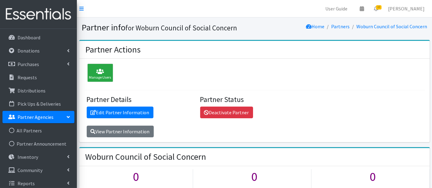
scroll to position [0, 0]
click at [124, 113] on link "Edit Partner Information" at bounding box center [120, 113] width 67 height 12
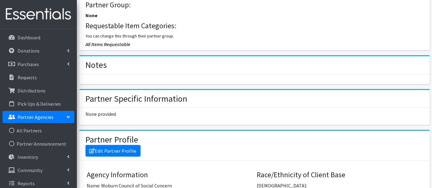
scroll to position [307, 0]
click at [108, 148] on link "Edit Partner Profile" at bounding box center [112, 151] width 55 height 12
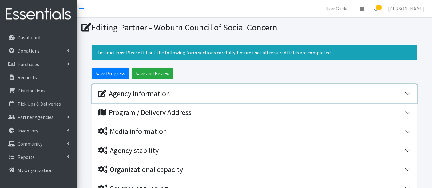
click at [152, 93] on div "Agency Information" at bounding box center [134, 93] width 72 height 9
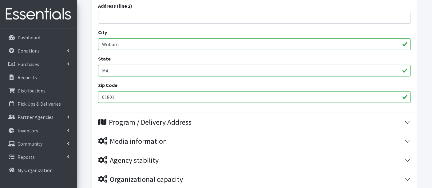
scroll to position [307, 0]
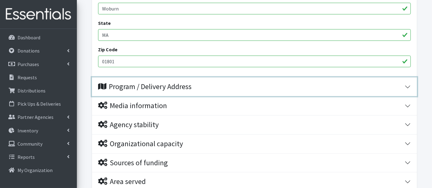
click at [185, 88] on div "Program / Delivery Address" at bounding box center [144, 86] width 93 height 9
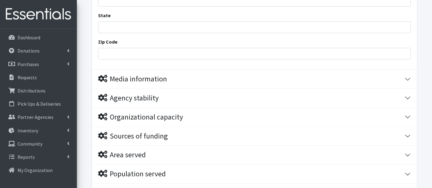
scroll to position [512, 0]
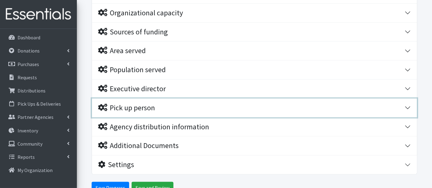
click at [122, 104] on div "Pick up person" at bounding box center [126, 108] width 57 height 9
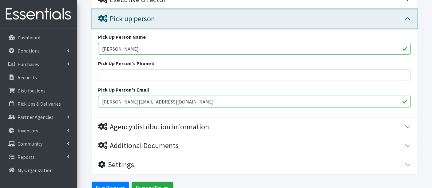
scroll to position [670, 0]
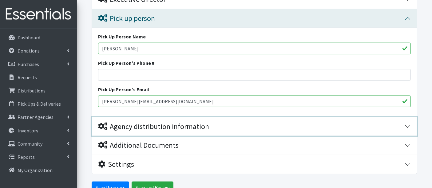
click at [189, 126] on div "Agency distribution information" at bounding box center [153, 126] width 111 height 9
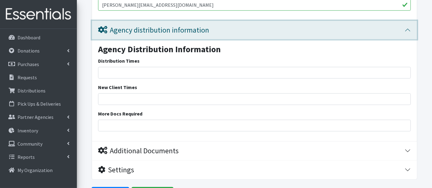
scroll to position [772, 0]
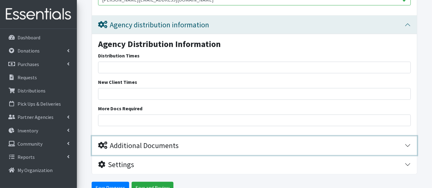
click at [194, 143] on div "Additional Documents" at bounding box center [251, 145] width 307 height 9
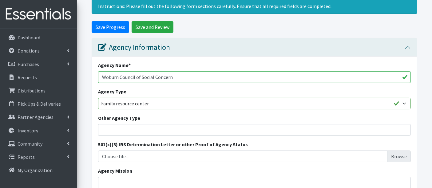
scroll to position [0, 0]
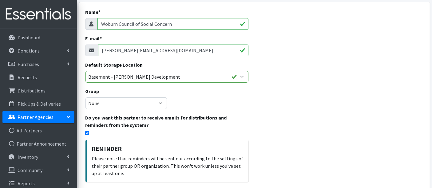
scroll to position [24, 0]
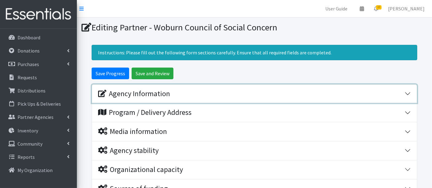
click at [142, 94] on div "Agency Information" at bounding box center [134, 93] width 72 height 9
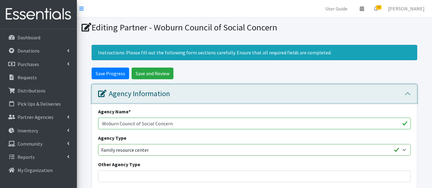
click at [142, 94] on div "Agency Information" at bounding box center [134, 93] width 72 height 9
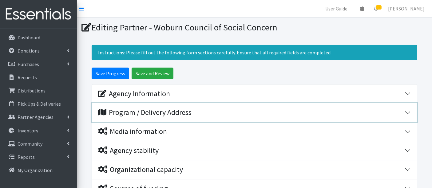
click at [144, 113] on div "Program / Delivery Address" at bounding box center [144, 112] width 93 height 9
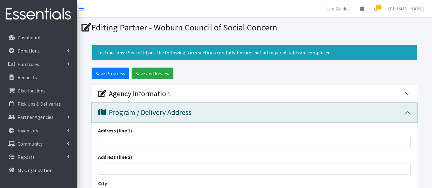
click at [147, 111] on div "Program / Delivery Address" at bounding box center [144, 112] width 93 height 9
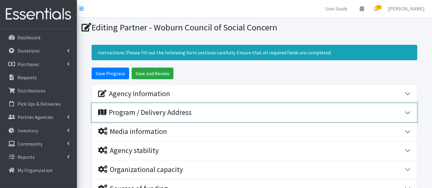
click at [147, 111] on div "Program / Delivery Address" at bounding box center [144, 112] width 93 height 9
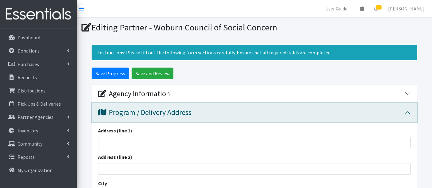
click at [147, 112] on div "Program / Delivery Address" at bounding box center [144, 112] width 93 height 9
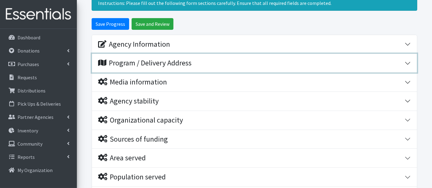
scroll to position [102, 0]
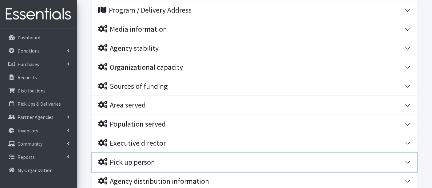
click at [128, 164] on div "Pick up person" at bounding box center [126, 162] width 57 height 9
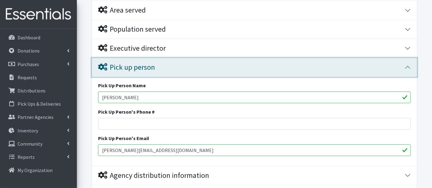
scroll to position [205, 0]
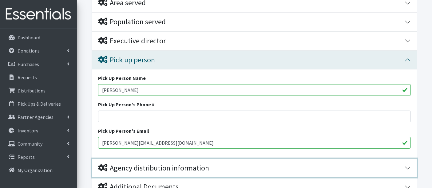
click at [152, 168] on div "Agency distribution information" at bounding box center [153, 168] width 111 height 9
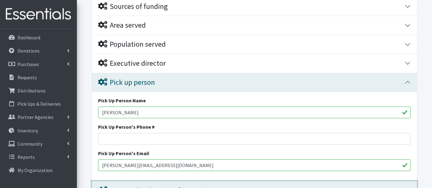
scroll to position [171, 0]
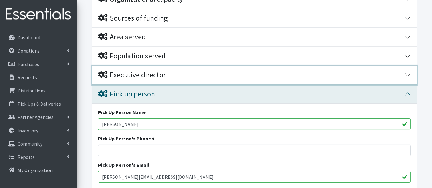
click at [138, 75] on div "Executive director" at bounding box center [132, 75] width 68 height 9
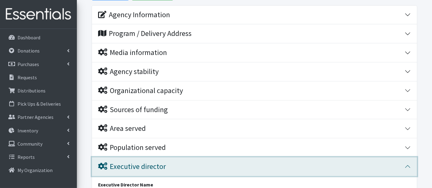
scroll to position [68, 0]
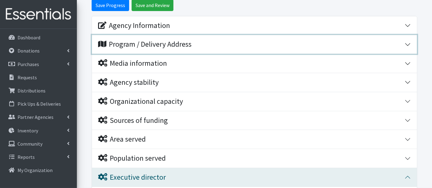
click at [145, 43] on div "Program / Delivery Address" at bounding box center [144, 44] width 93 height 9
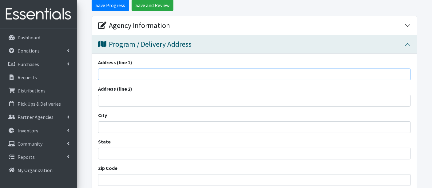
click at [135, 73] on input "Address (line 1)" at bounding box center [254, 75] width 313 height 12
type input "Woburn Council of Social Concern"
click at [111, 8] on input "Save Progress" at bounding box center [111, 5] width 38 height 12
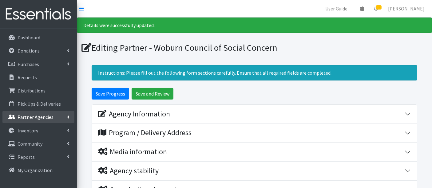
click at [36, 117] on p "Partner Agencies" at bounding box center [36, 117] width 36 height 6
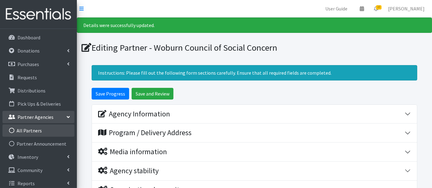
click at [36, 131] on link "All Partners" at bounding box center [38, 131] width 72 height 12
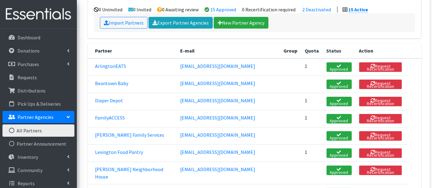
scroll to position [171, 0]
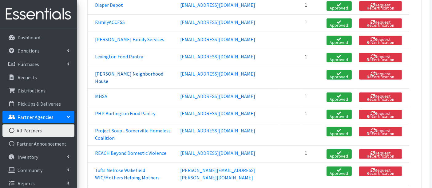
click at [129, 71] on link "[PERSON_NAME] Neighborhood House" at bounding box center [129, 78] width 68 height 14
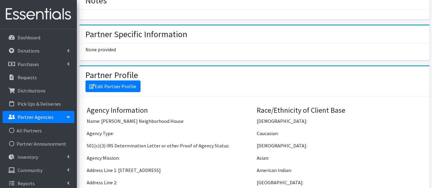
scroll to position [342, 0]
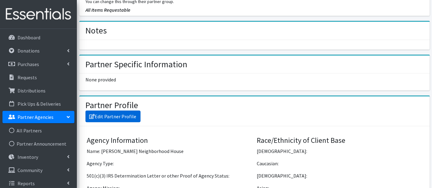
click at [117, 118] on link "Edit Partner Profile" at bounding box center [112, 117] width 55 height 12
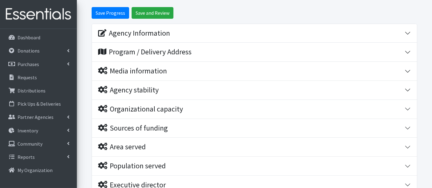
scroll to position [137, 0]
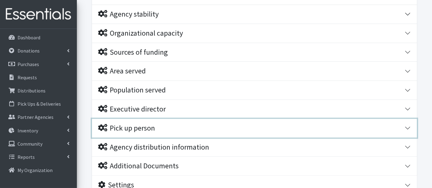
click at [120, 125] on div "Pick up person" at bounding box center [126, 128] width 57 height 9
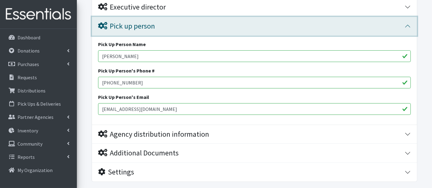
scroll to position [239, 0]
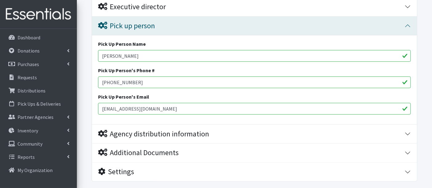
drag, startPoint x: 152, startPoint y: 57, endPoint x: 87, endPoint y: 59, distance: 64.6
click at [96, 52] on div "Pick Up Person Name Phoebe Heyman Pick Up Person's Phone # 617-279-7132 Pick Up…" at bounding box center [254, 79] width 325 height 89
type input "[PERSON_NAME]"
drag, startPoint x: 120, startPoint y: 108, endPoint x: 94, endPoint y: 109, distance: 26.4
click at [95, 109] on div "Pick Up Person Name Donnie Reed Pick Up Person's Phone # 617-279-7132 Pick Up P…" at bounding box center [254, 79] width 325 height 89
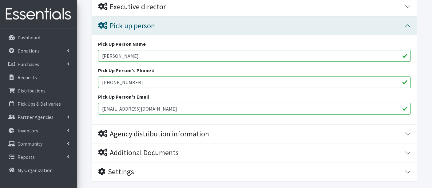
type input "[EMAIL_ADDRESS][DOMAIN_NAME]"
drag, startPoint x: 134, startPoint y: 81, endPoint x: 76, endPoint y: 73, distance: 58.9
click at [80, 76] on form "Save Progress Save and Review Agency Information Agency Name * Margaret Fuller …" at bounding box center [254, 15] width 355 height 372
paste input "547-4680 (222)"
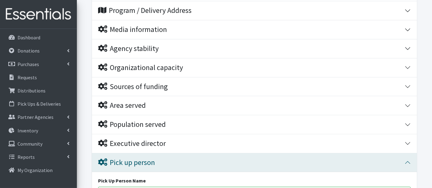
scroll to position [68, 0]
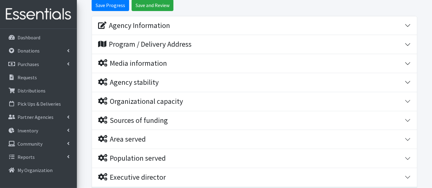
type input "617-547-4680 (222)"
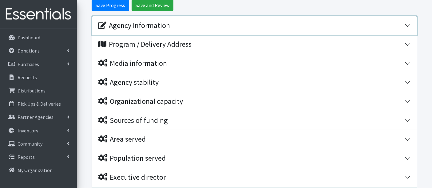
click at [175, 27] on div "Agency Information" at bounding box center [251, 25] width 307 height 9
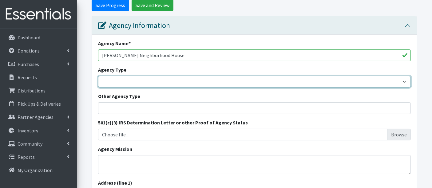
click at [137, 84] on select "Basic Needs Bank Career technical training Child abuse resource center Church o…" at bounding box center [254, 82] width 313 height 12
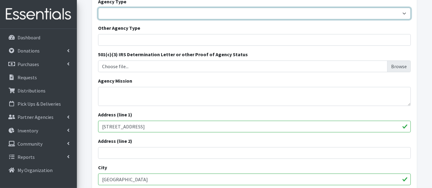
scroll to position [0, 0]
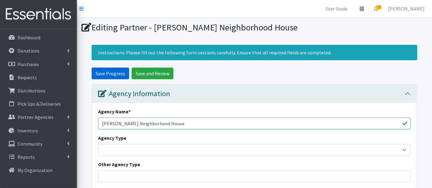
click at [112, 75] on input "Save Progress" at bounding box center [111, 74] width 38 height 12
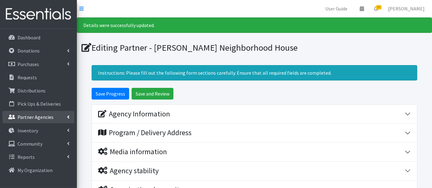
click at [35, 117] on p "Partner Agencies" at bounding box center [36, 117] width 36 height 6
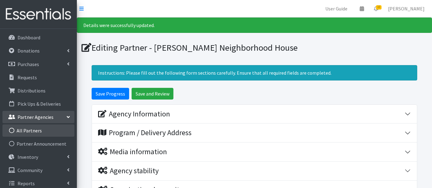
click at [32, 134] on link "All Partners" at bounding box center [38, 131] width 72 height 12
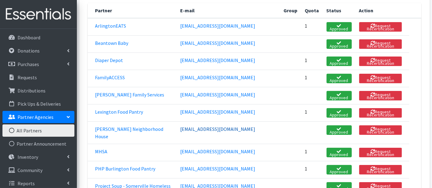
scroll to position [171, 0]
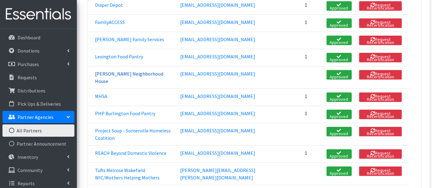
click at [115, 71] on link "[PERSON_NAME] Neighborhood House" at bounding box center [129, 78] width 68 height 14
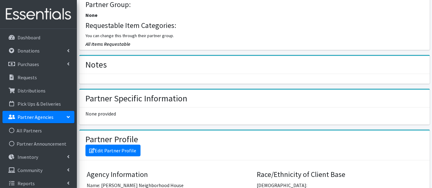
scroll to position [342, 0]
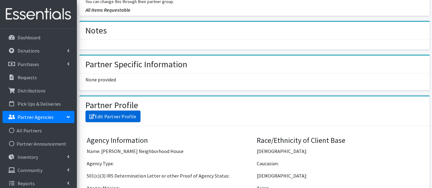
click at [125, 118] on link "Edit Partner Profile" at bounding box center [112, 117] width 55 height 12
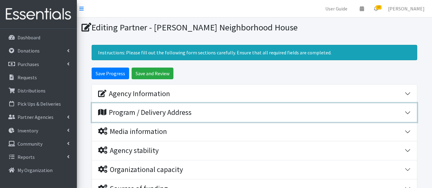
click at [189, 115] on div "Program / Delivery Address" at bounding box center [144, 112] width 93 height 9
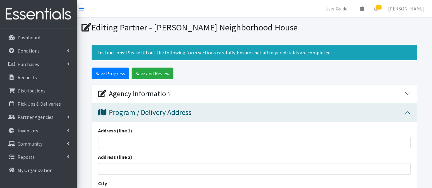
drag, startPoint x: 157, startPoint y: 29, endPoint x: 315, endPoint y: 31, distance: 157.5
click at [315, 31] on h1 "Editing Partner - Margaret Fuller Neighborhood House" at bounding box center [255, 27] width 346 height 11
copy h1 "Margaret Fuller Neighborhood House"
click at [117, 135] on div "Address (line 1)" at bounding box center [254, 138] width 313 height 22
click at [124, 145] on input "Address (line 1)" at bounding box center [254, 143] width 313 height 12
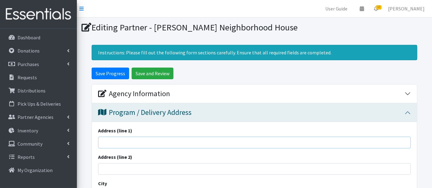
paste input "Margaret Fuller Neighborhood House"
type input "Margaret Fuller Neighborhood House"
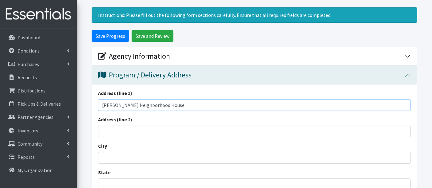
scroll to position [68, 0]
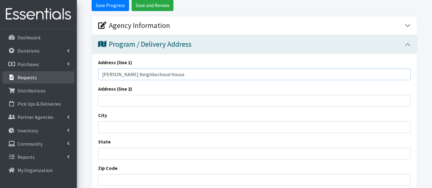
drag, startPoint x: 184, startPoint y: 73, endPoint x: 67, endPoint y: 73, distance: 116.5
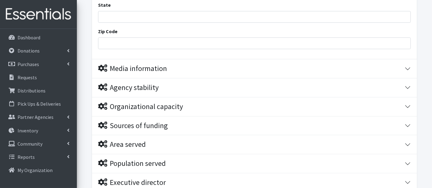
scroll to position [239, 0]
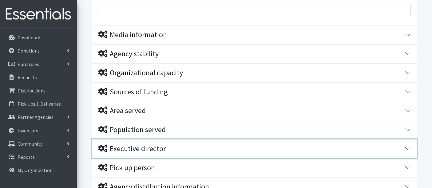
click at [140, 149] on div "Executive director" at bounding box center [132, 149] width 68 height 9
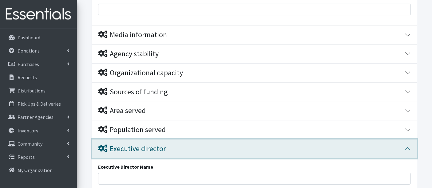
click at [140, 149] on div "Executive director" at bounding box center [132, 149] width 68 height 9
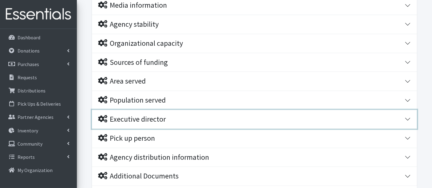
scroll to position [307, 0]
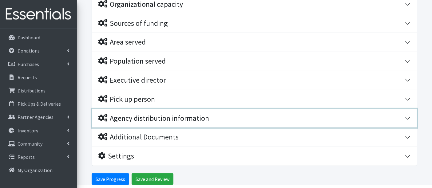
click at [141, 121] on div "Agency distribution information" at bounding box center [153, 118] width 111 height 9
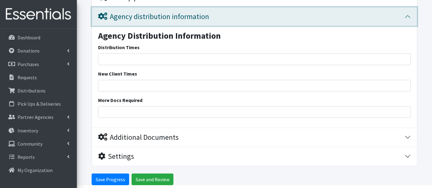
scroll to position [307, 0]
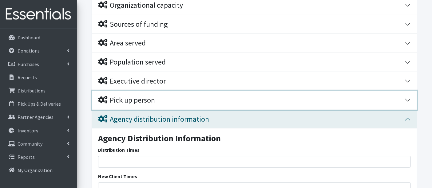
click at [151, 99] on div "Pick up person" at bounding box center [126, 100] width 57 height 9
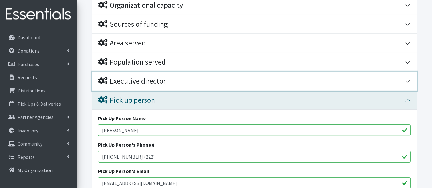
click at [148, 83] on div "Executive director" at bounding box center [132, 81] width 68 height 9
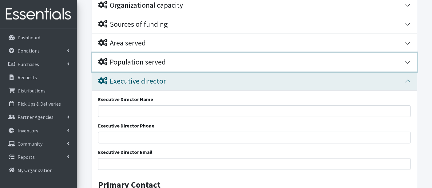
click at [149, 62] on div "Population served" at bounding box center [132, 62] width 68 height 9
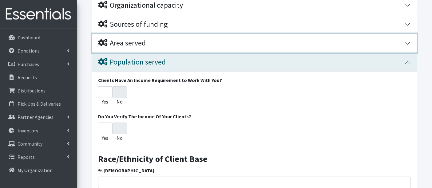
click at [135, 45] on div "Area served" at bounding box center [122, 43] width 48 height 9
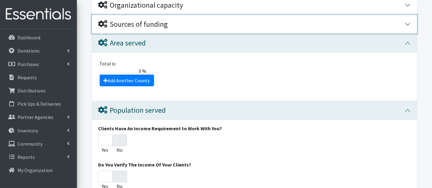
click at [141, 26] on div "Sources of funding" at bounding box center [133, 24] width 70 height 9
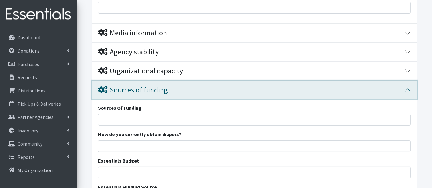
scroll to position [238, 0]
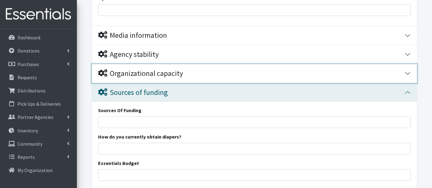
click at [154, 74] on div "Organizational capacity" at bounding box center [140, 73] width 85 height 9
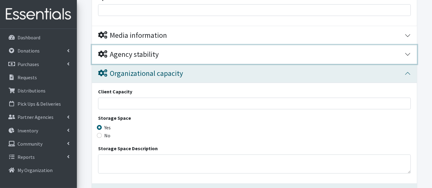
click at [141, 56] on div "Agency stability" at bounding box center [128, 54] width 61 height 9
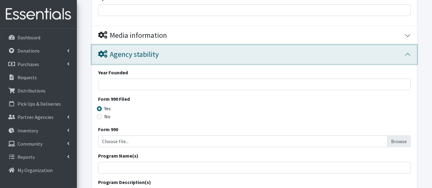
scroll to position [170, 0]
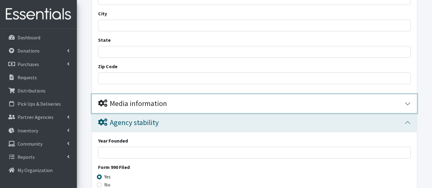
click at [139, 105] on div "Media information" at bounding box center [132, 103] width 69 height 9
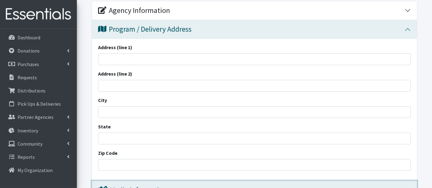
scroll to position [0, 0]
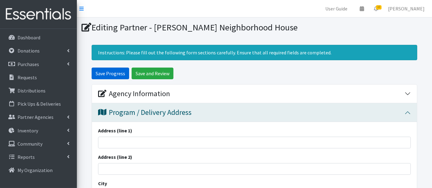
click at [117, 70] on input "Save Progress" at bounding box center [111, 74] width 38 height 12
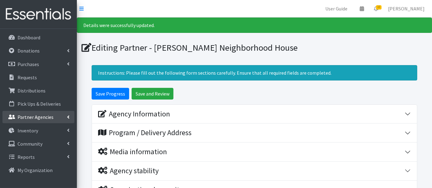
click at [37, 116] on p "Partner Agencies" at bounding box center [36, 117] width 36 height 6
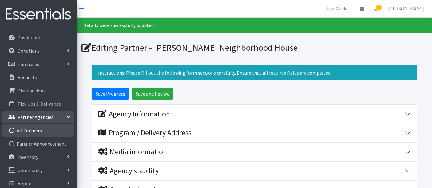
click at [36, 132] on link "All Partners" at bounding box center [38, 131] width 72 height 12
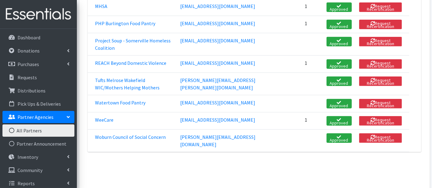
scroll to position [283, 0]
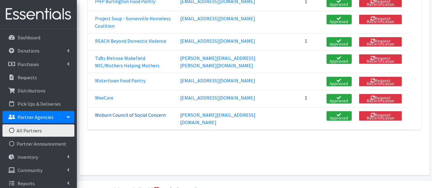
click at [109, 112] on link "Woburn Council of Social Concern" at bounding box center [130, 115] width 71 height 6
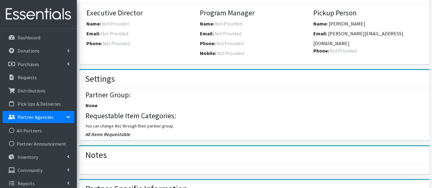
scroll to position [342, 0]
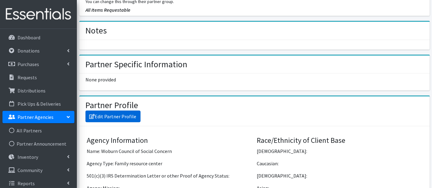
click at [117, 116] on link "Edit Partner Profile" at bounding box center [112, 117] width 55 height 12
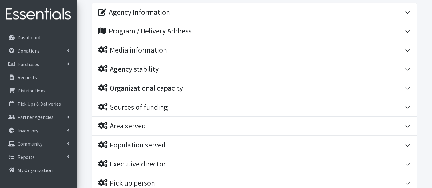
scroll to position [171, 0]
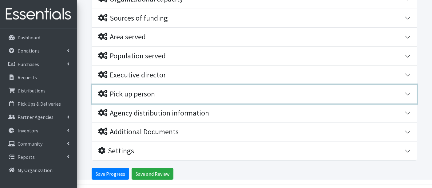
click at [137, 90] on div "Pick up person" at bounding box center [126, 94] width 57 height 9
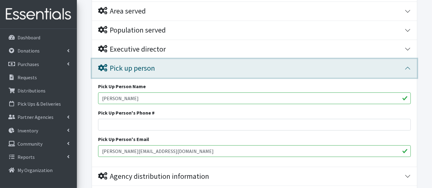
scroll to position [191, 0]
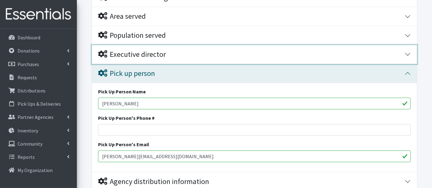
click at [139, 50] on div "Executive director" at bounding box center [132, 54] width 68 height 9
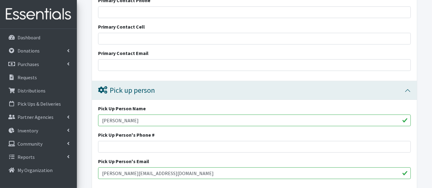
scroll to position [319, 0]
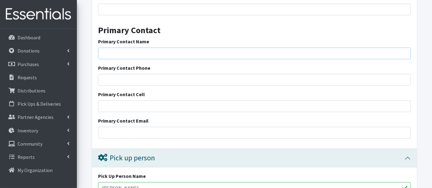
click at [125, 53] on input "Primary Contact Name" at bounding box center [254, 54] width 313 height 12
click at [138, 81] on input "Primary Contact Phone" at bounding box center [254, 80] width 313 height 12
drag, startPoint x: 134, startPoint y: 52, endPoint x: 92, endPoint y: 52, distance: 42.7
click at [92, 52] on div "Executive Director Name Executive Director Phone Executive Director Email Prima…" at bounding box center [254, 42] width 325 height 213
type input "Alicia McCabe"
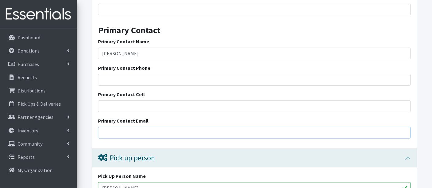
click at [121, 128] on input "Primary Contact Email" at bounding box center [254, 133] width 313 height 12
paste input "[PERSON_NAME] Neighborhood House"
type input "[PERSON_NAME] Neighborhood House"
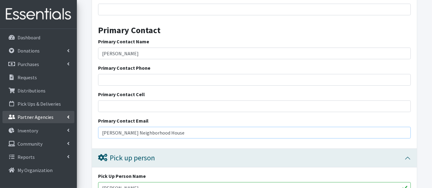
drag, startPoint x: 166, startPoint y: 132, endPoint x: 66, endPoint y: 120, distance: 100.6
click at [67, 120] on div "User Guide 0 Pick-ups remaining this week View Calendar 10 10 Requests 0 Partne…" at bounding box center [216, 21] width 432 height 680
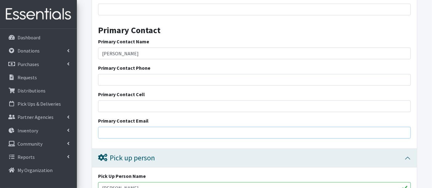
paste input "amccabe@margaretfullerhouse.org"
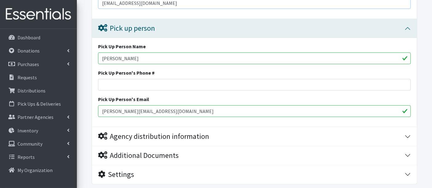
scroll to position [490, 0]
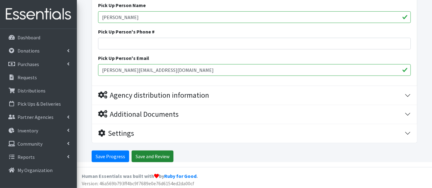
type input "amccabe@margaretfullerhouse.org"
drag, startPoint x: 148, startPoint y: 154, endPoint x: 163, endPoint y: 155, distance: 15.7
click at [148, 154] on input "Save and Review" at bounding box center [153, 157] width 42 height 12
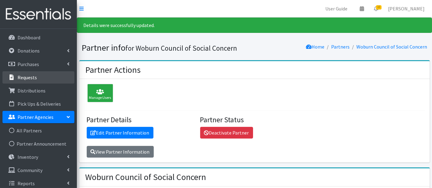
click at [27, 77] on p "Requests" at bounding box center [27, 77] width 19 height 6
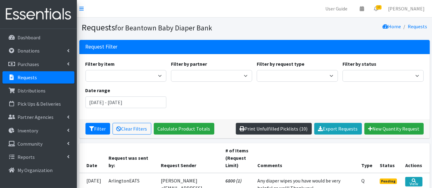
click at [282, 126] on link "Print Unfulfilled Picklists (10)" at bounding box center [274, 129] width 76 height 12
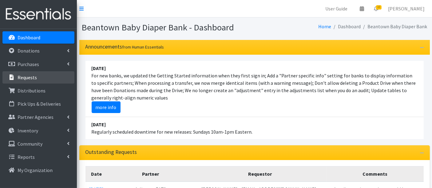
click at [39, 77] on link "Requests" at bounding box center [38, 77] width 72 height 12
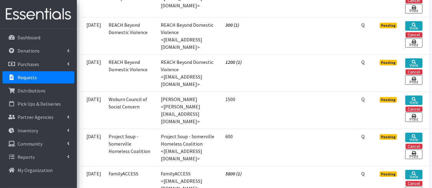
scroll to position [214, 0]
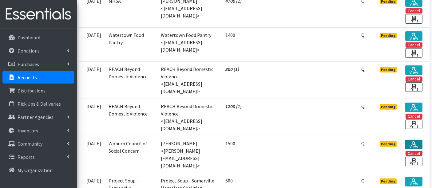
click at [414, 141] on icon at bounding box center [414, 143] width 4 height 4
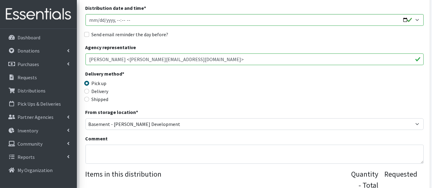
scroll to position [34, 0]
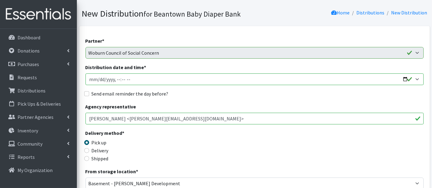
click at [98, 78] on input "Distribution date and time *" at bounding box center [254, 79] width 338 height 12
click at [122, 78] on input "Distribution date and time *" at bounding box center [254, 79] width 338 height 12
type input "2025-08-20T11:40"
click at [204, 156] on div "Delivery method * Pick up Delivery Shipped Shipping cost" at bounding box center [254, 148] width 338 height 38
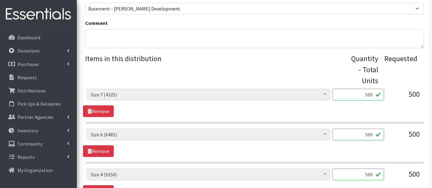
scroll to position [273, 0]
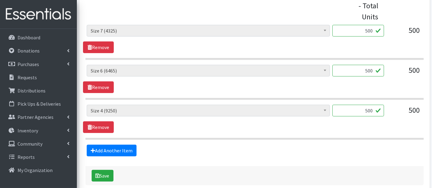
click at [371, 70] on input "500" at bounding box center [358, 71] width 52 height 12
type input "507"
drag, startPoint x: 365, startPoint y: 111, endPoint x: 381, endPoint y: 112, distance: 16.6
click at [381, 112] on input "500" at bounding box center [358, 111] width 52 height 12
type input "498"
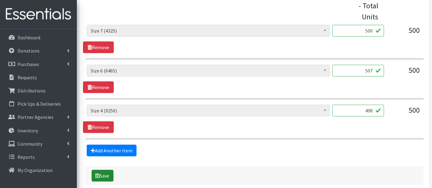
click at [98, 176] on icon "submit" at bounding box center [98, 175] width 4 height 5
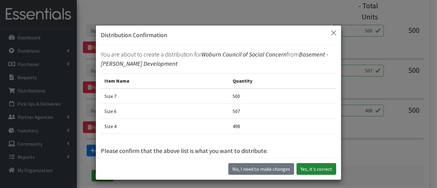
drag, startPoint x: 322, startPoint y: 170, endPoint x: 327, endPoint y: 169, distance: 4.9
click at [323, 170] on button "Yes, it's correct" at bounding box center [317, 169] width 40 height 12
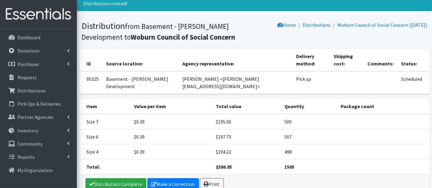
scroll to position [39, 0]
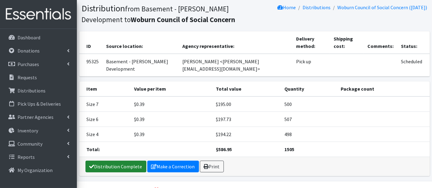
click at [105, 161] on link "Distribution Complete" at bounding box center [115, 167] width 61 height 12
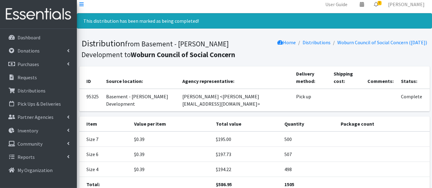
scroll to position [0, 0]
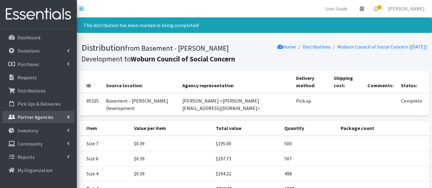
click at [48, 114] on p "Partner Agencies" at bounding box center [36, 117] width 36 height 6
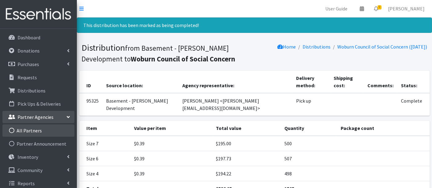
click at [50, 130] on link "All Partners" at bounding box center [38, 131] width 72 height 12
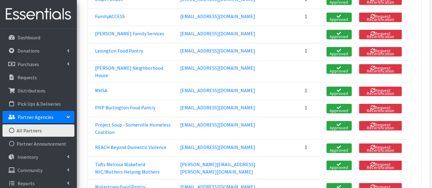
scroll to position [239, 0]
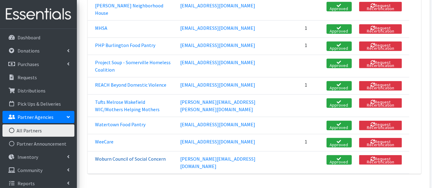
click at [124, 156] on link "Woburn Council of Social Concern" at bounding box center [130, 159] width 71 height 6
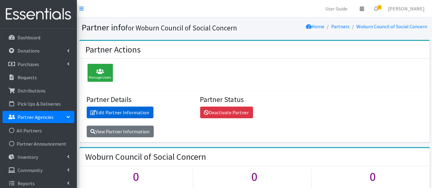
click at [111, 110] on link "Edit Partner Information" at bounding box center [120, 113] width 67 height 12
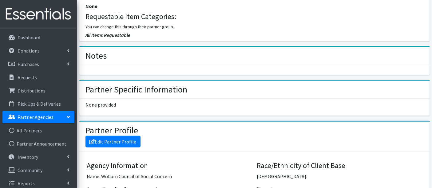
scroll to position [376, 0]
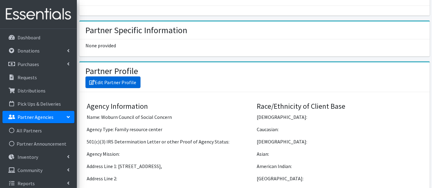
click at [119, 79] on link "Edit Partner Profile" at bounding box center [112, 83] width 55 height 12
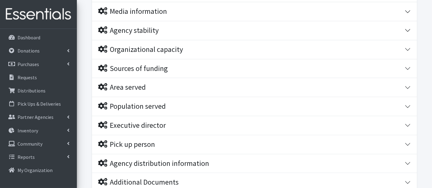
scroll to position [188, 0]
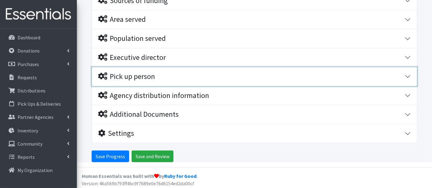
click at [133, 72] on div "Pick up person" at bounding box center [126, 76] width 57 height 9
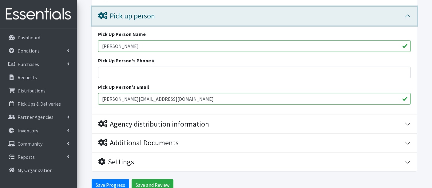
scroll to position [209, 0]
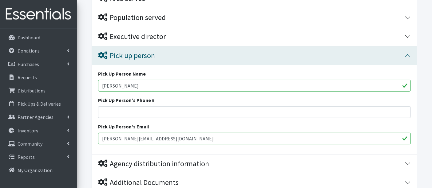
drag, startPoint x: 137, startPoint y: 85, endPoint x: 95, endPoint y: 82, distance: 42.3
click at [95, 82] on div "Pick Up Person Name Julia Guthro Pick Up Person's Phone # Pick Up Person's Emai…" at bounding box center [254, 109] width 325 height 89
click at [110, 138] on input "julia@socialconcern.org" at bounding box center [254, 139] width 313 height 12
type input "juam@socialconcern.org"
drag, startPoint x: 133, startPoint y: 83, endPoint x: 89, endPoint y: 81, distance: 43.4
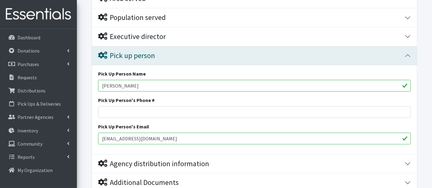
click at [85, 84] on form "Save Progress Save and Review Agency Information Agency Name * Woburn Council o…" at bounding box center [254, 45] width 355 height 372
type input "Juan"
click at [113, 137] on input "juam@socialconcern.org" at bounding box center [254, 139] width 313 height 12
type input "juan@socialconcern.org"
click at [133, 108] on input "Pick Up Person's Phone #" at bounding box center [254, 112] width 313 height 12
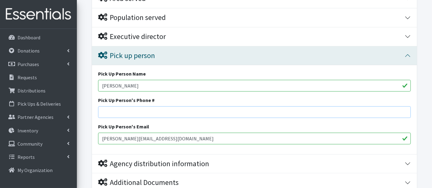
paste input "781-935-6495"
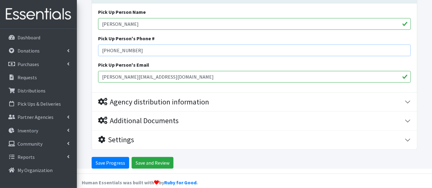
scroll to position [277, 0]
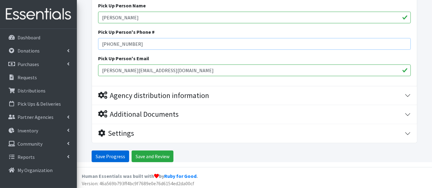
type input "781-935-6495"
click at [123, 158] on input "Save Progress" at bounding box center [111, 157] width 38 height 12
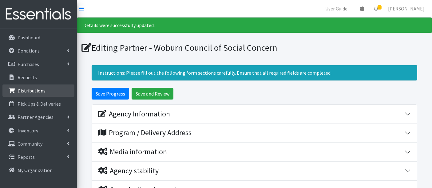
click at [32, 88] on p "Distributions" at bounding box center [32, 91] width 28 height 6
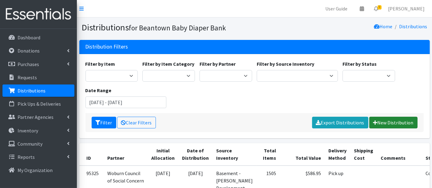
click at [388, 123] on link "New Distribution" at bounding box center [393, 123] width 48 height 12
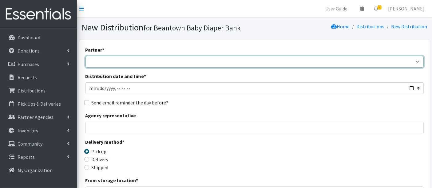
click at [114, 57] on select "ArlingtonEATS Beantown Baby Diaper Depot FamilyACCESS [PERSON_NAME] Family Serv…" at bounding box center [254, 62] width 338 height 12
select select "6546"
click at [85, 56] on select "ArlingtonEATS Beantown Baby Diaper Depot FamilyACCESS [PERSON_NAME] Family Serv…" at bounding box center [254, 62] width 338 height 12
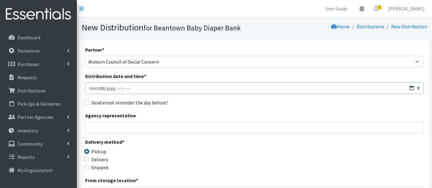
click at [98, 88] on input "Distribution date and time *" at bounding box center [254, 88] width 338 height 12
type input "[DATE]T11:40"
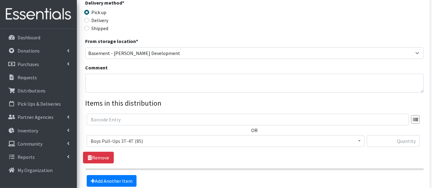
scroll to position [200, 0]
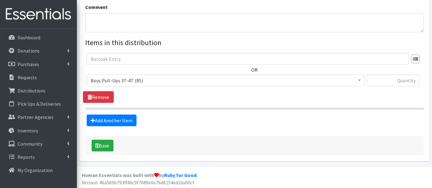
click at [134, 80] on span "Boys Pull-Ups 3T-4T (85)" at bounding box center [226, 80] width 270 height 9
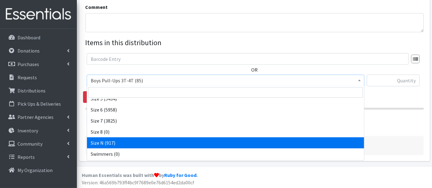
scroll to position [226, 0]
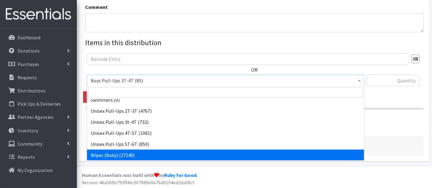
select select "14930"
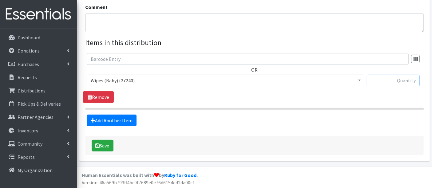
click at [385, 80] on input "text" at bounding box center [393, 81] width 53 height 12
type input "2880"
click at [103, 145] on button "Save" at bounding box center [103, 146] width 22 height 12
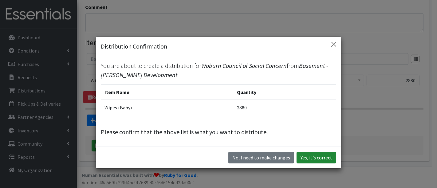
click at [317, 155] on button "Yes, it's correct" at bounding box center [317, 158] width 40 height 12
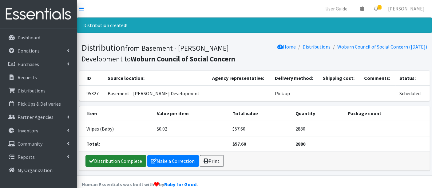
click at [108, 157] on link "Distribution Complete" at bounding box center [115, 161] width 61 height 12
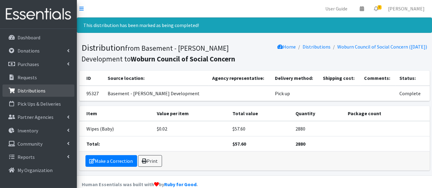
click at [26, 90] on p "Distributions" at bounding box center [32, 91] width 28 height 6
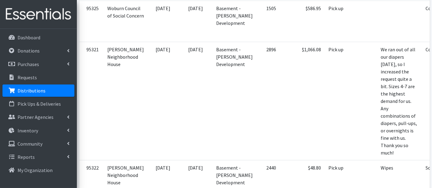
scroll to position [307, 0]
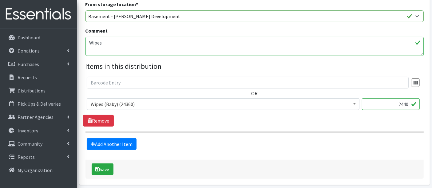
scroll to position [205, 0]
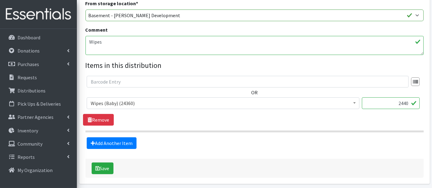
drag, startPoint x: 402, startPoint y: 102, endPoint x: 406, endPoint y: 102, distance: 3.7
click at [405, 102] on input "2440" at bounding box center [391, 103] width 58 height 12
click at [406, 101] on input "2440" at bounding box center [391, 103] width 58 height 12
type input "2880"
click at [110, 167] on button "Save" at bounding box center [103, 169] width 22 height 12
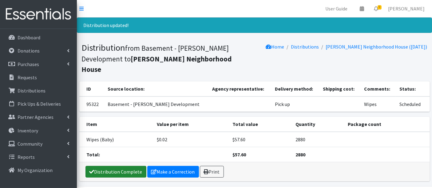
click at [126, 166] on link "Distribution Complete" at bounding box center [115, 172] width 61 height 12
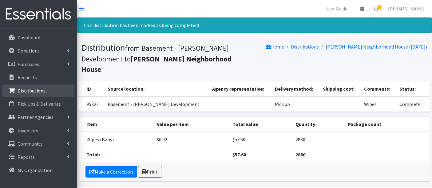
click at [30, 89] on p "Distributions" at bounding box center [32, 91] width 28 height 6
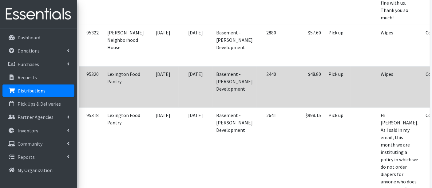
scroll to position [376, 0]
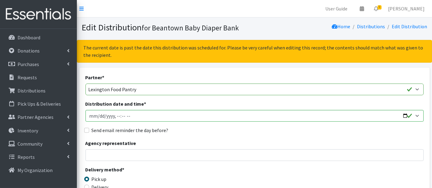
scroll to position [171, 0]
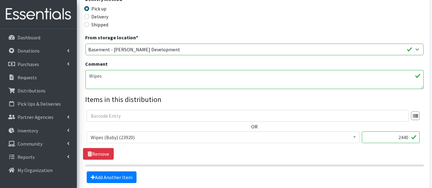
click at [406, 138] on input "2440" at bounding box center [391, 138] width 58 height 12
click at [406, 137] on input "2440" at bounding box center [391, 138] width 58 height 12
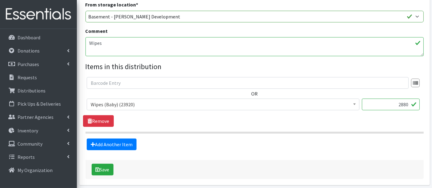
scroll to position [228, 0]
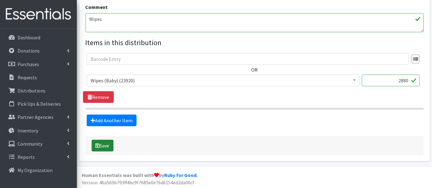
type input "2880"
click at [96, 145] on icon "submit" at bounding box center [98, 145] width 4 height 5
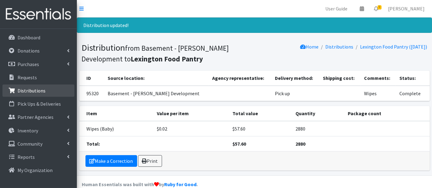
click at [23, 93] on p "Distributions" at bounding box center [32, 91] width 28 height 6
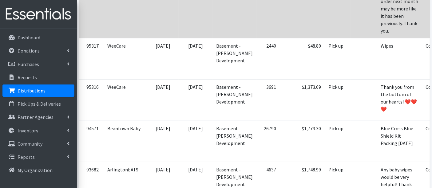
scroll to position [581, 0]
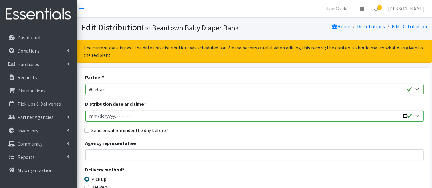
scroll to position [171, 0]
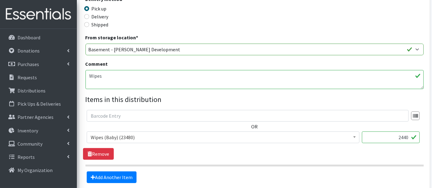
drag, startPoint x: 406, startPoint y: 137, endPoint x: 402, endPoint y: 137, distance: 3.7
click at [402, 137] on input "2440" at bounding box center [391, 138] width 58 height 12
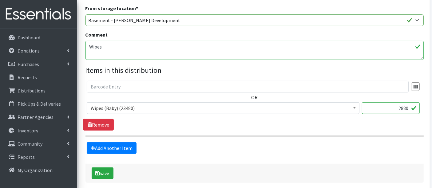
scroll to position [228, 0]
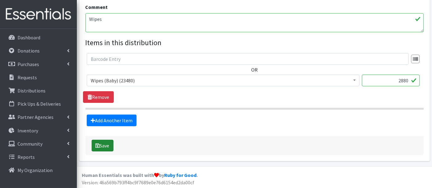
type input "2880"
click at [109, 146] on button "Save" at bounding box center [103, 146] width 22 height 12
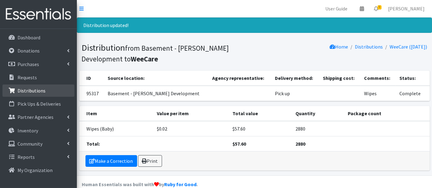
click at [35, 90] on p "Distributions" at bounding box center [32, 91] width 28 height 6
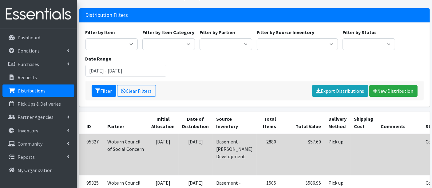
scroll to position [102, 0]
